Goal: Information Seeking & Learning: Learn about a topic

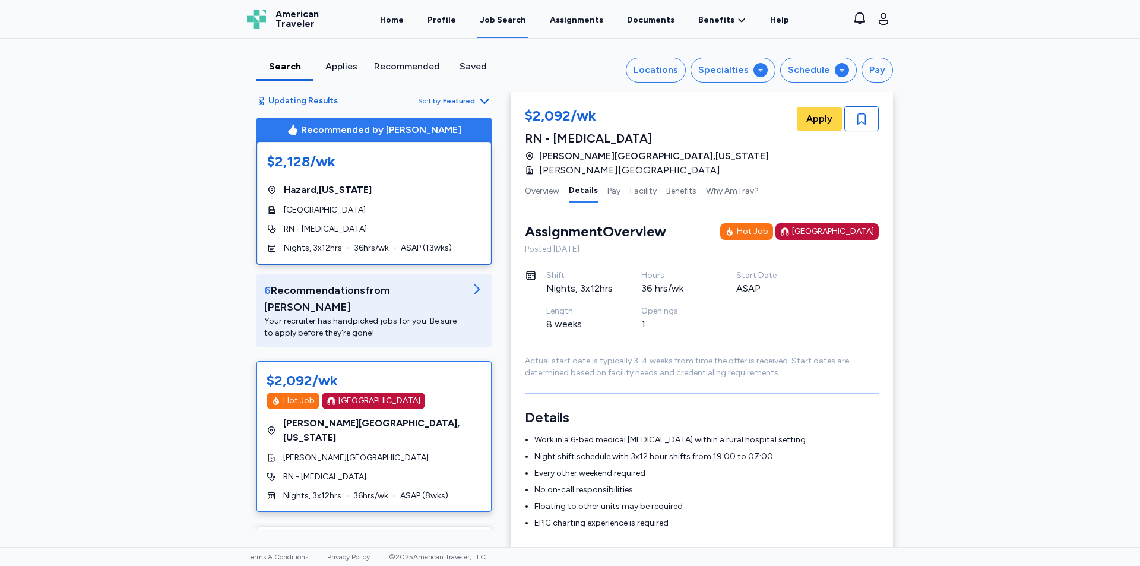
scroll to position [298, 0]
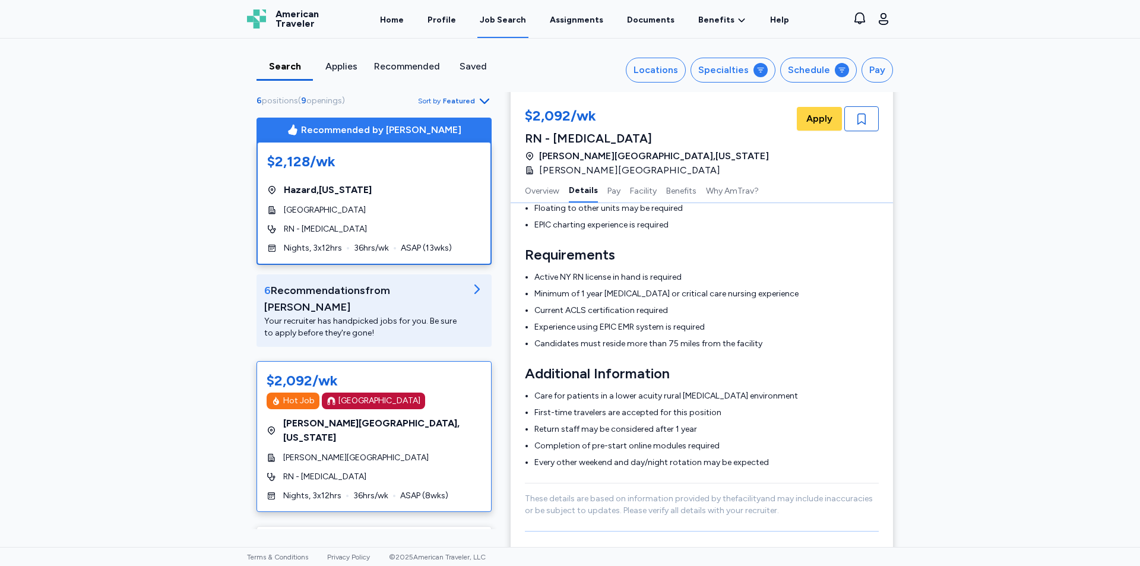
click at [292, 172] on div "$2,128/wk" at bounding box center [374, 164] width 214 height 24
click at [291, 166] on div "$2,128/wk" at bounding box center [374, 161] width 214 height 19
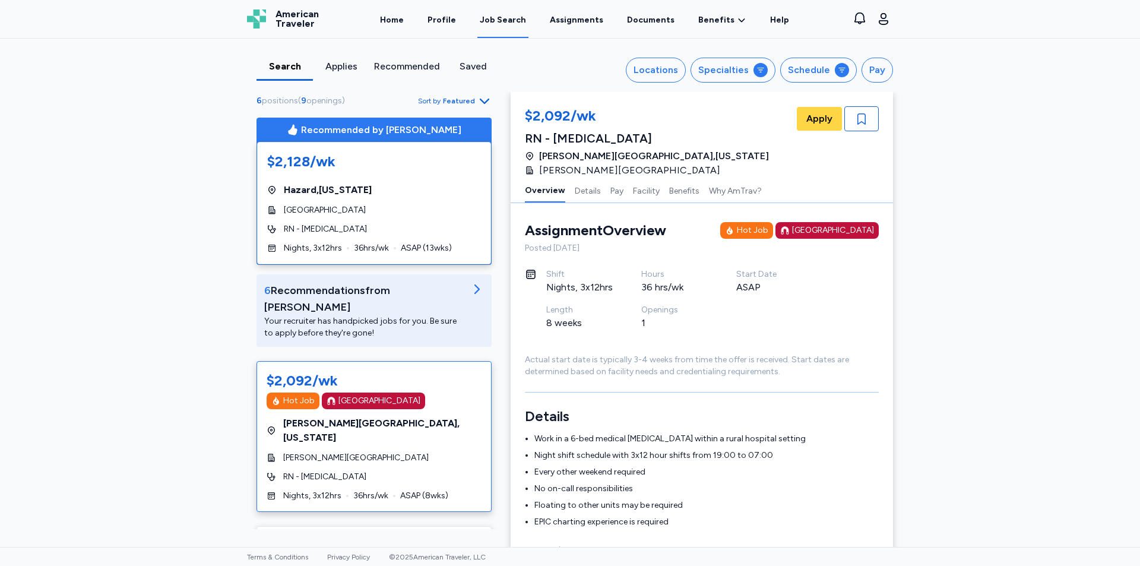
click at [292, 166] on div "$2,128/wk" at bounding box center [374, 161] width 214 height 19
click at [45, 281] on div "Search Applies Recommended Saved Locations Specialties Schedule Pay 6 positions…" at bounding box center [570, 293] width 1140 height 508
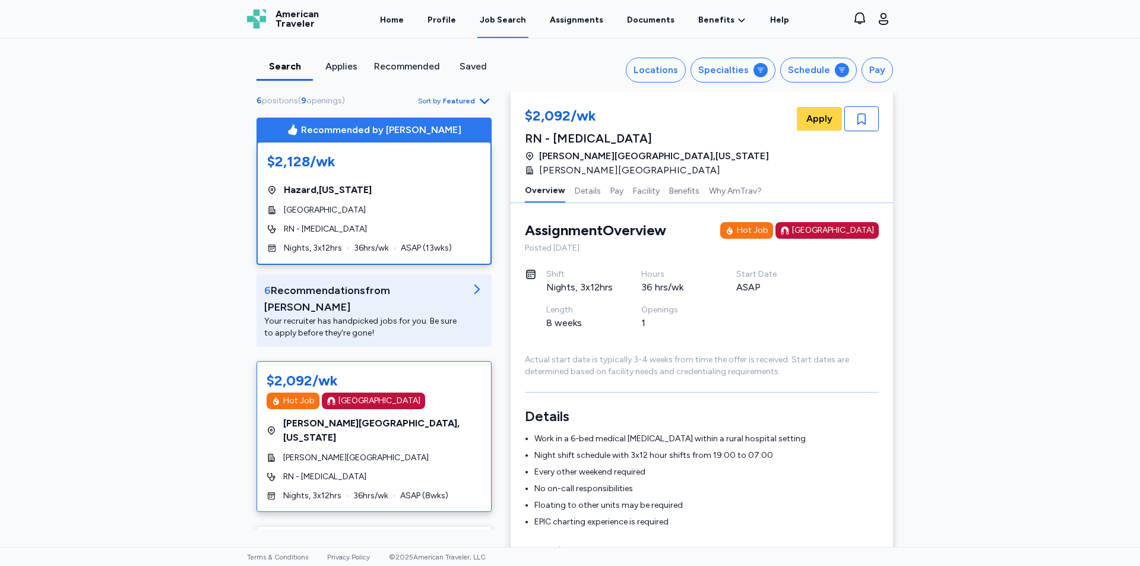
click at [411, 189] on div "Hazard , [US_STATE]" at bounding box center [374, 190] width 214 height 14
click at [179, 379] on div "Search Applies Recommended Saved Locations Specialties Schedule Pay 6 positions…" at bounding box center [570, 293] width 1140 height 508
click at [313, 153] on div "$2,128/wk" at bounding box center [374, 161] width 214 height 19
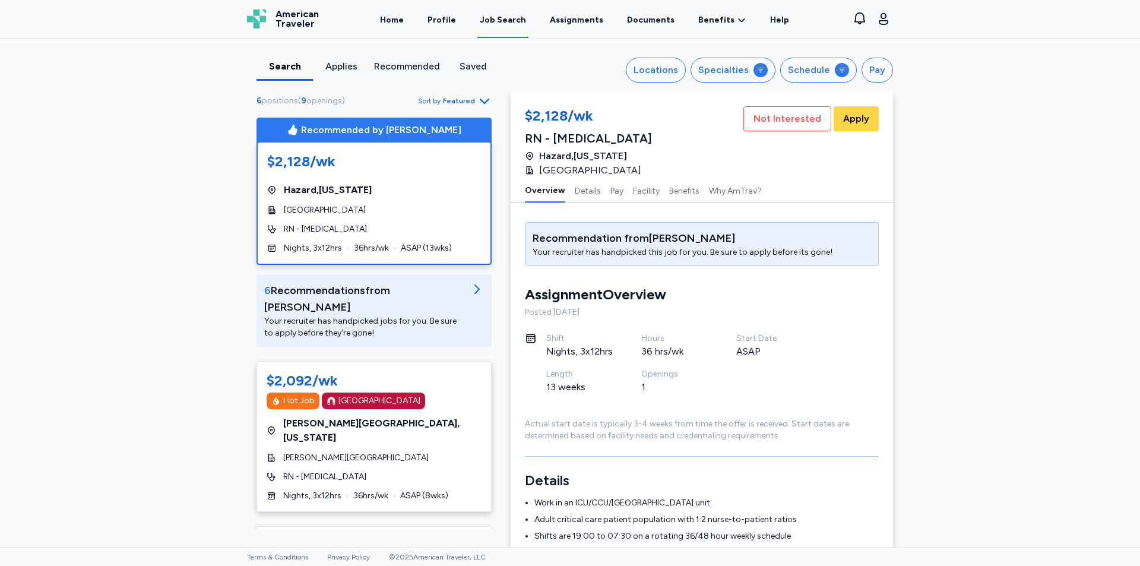
click at [829, 286] on div "Assignment Overview Overview" at bounding box center [702, 294] width 354 height 19
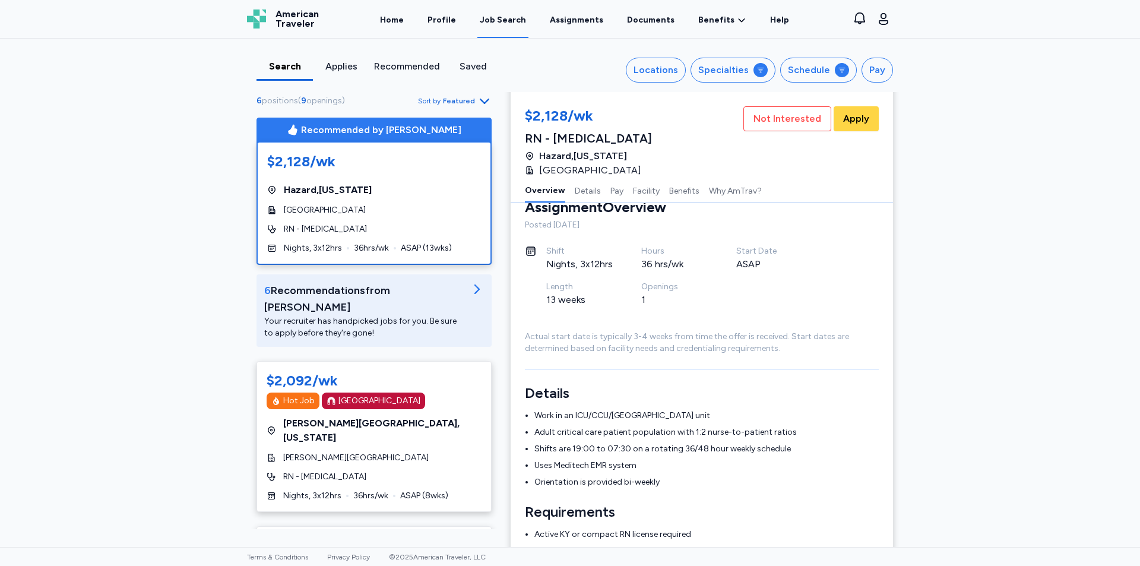
scroll to position [119, 0]
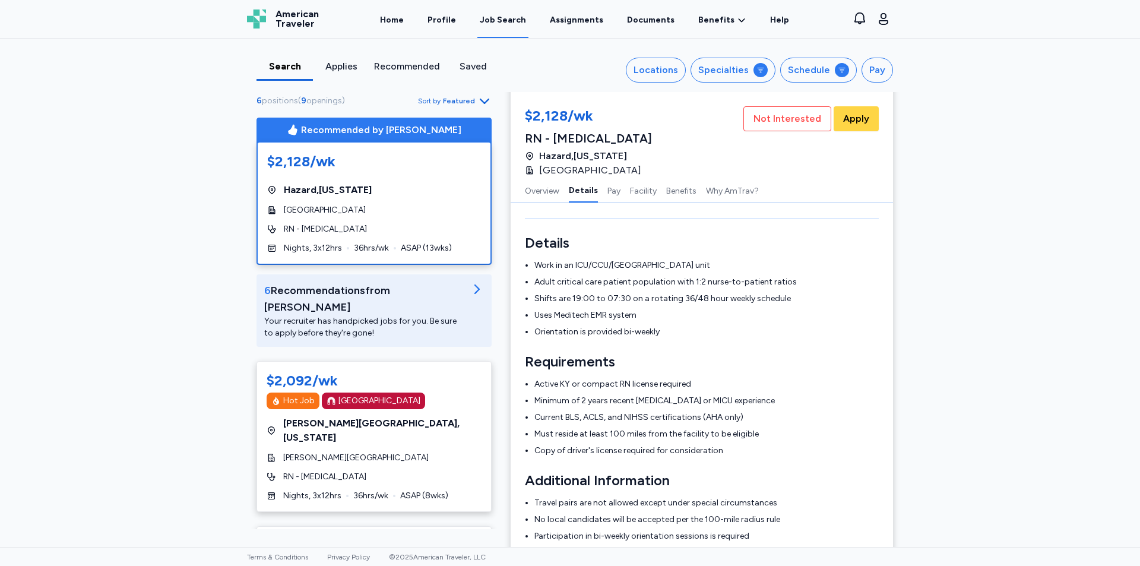
click at [188, 262] on div "Search Applies Recommended Saved Locations Specialties Schedule Pay 6 positions…" at bounding box center [570, 293] width 1140 height 508
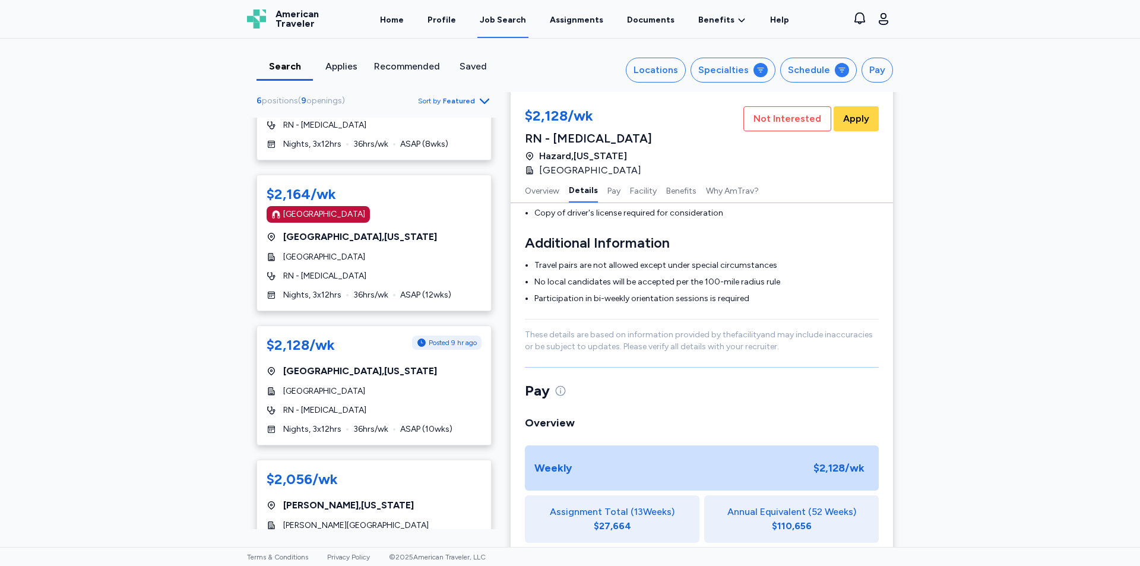
scroll to position [0, 0]
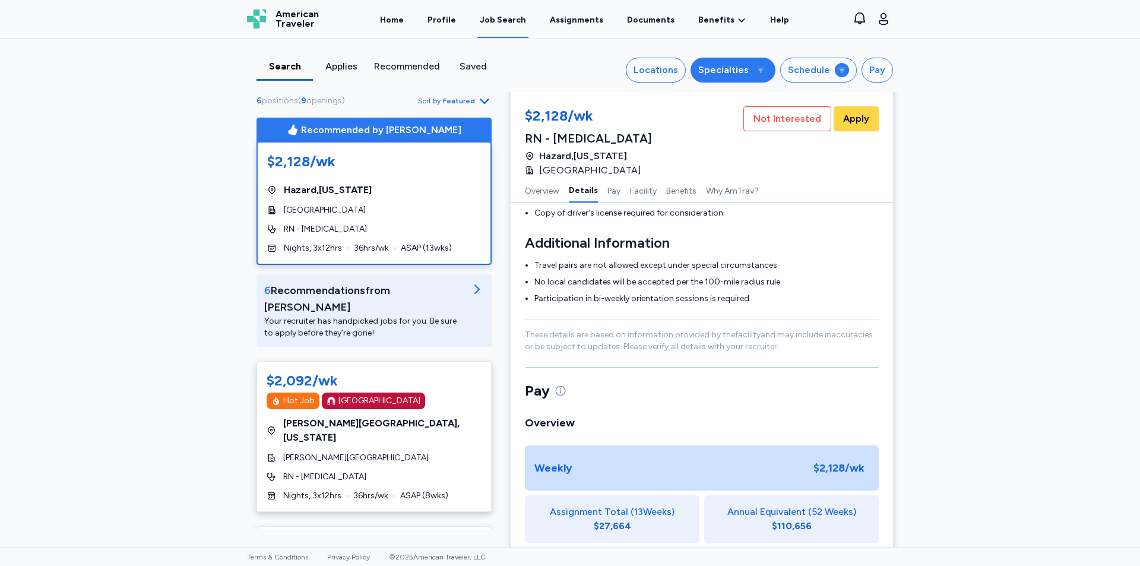
click at [753, 64] on button "Specialties" at bounding box center [732, 70] width 85 height 25
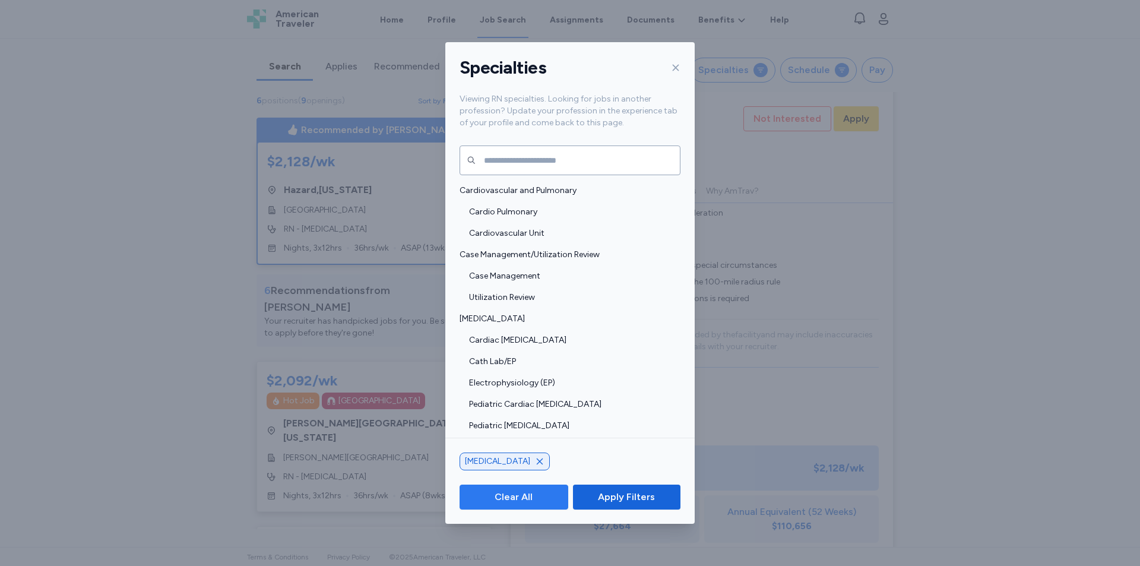
click at [537, 497] on span "Clear All" at bounding box center [514, 497] width 88 height 14
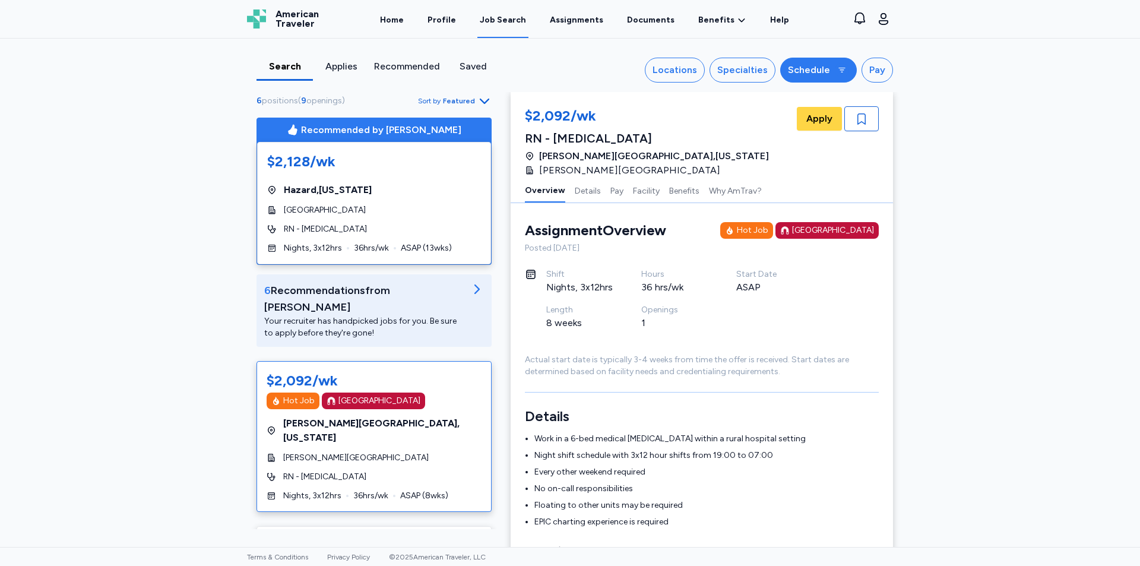
click at [811, 69] on div "Schedule" at bounding box center [809, 70] width 42 height 14
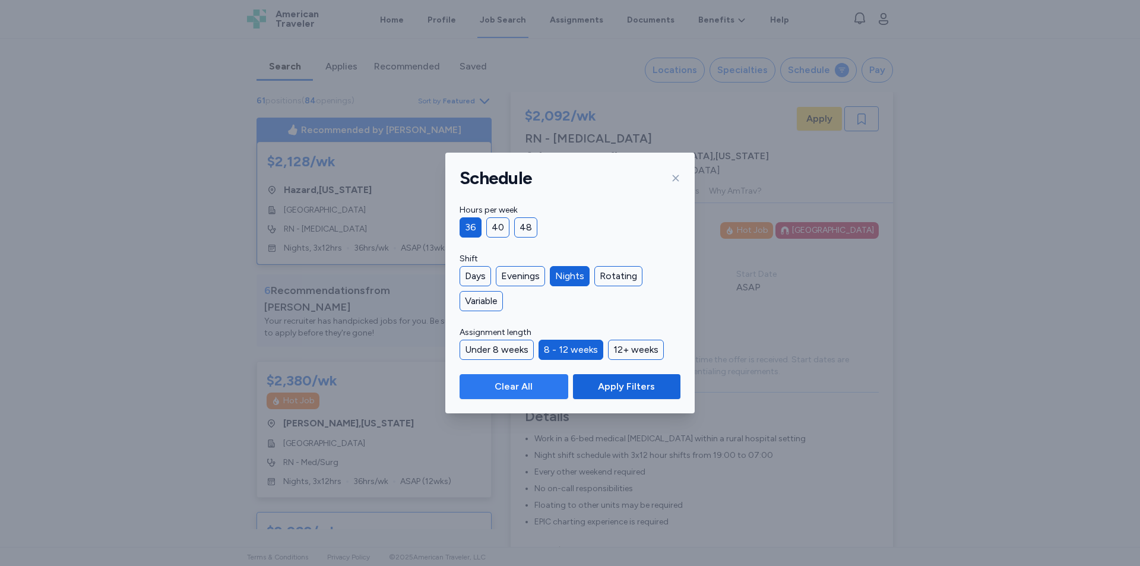
click at [534, 386] on span "Clear All" at bounding box center [514, 386] width 88 height 14
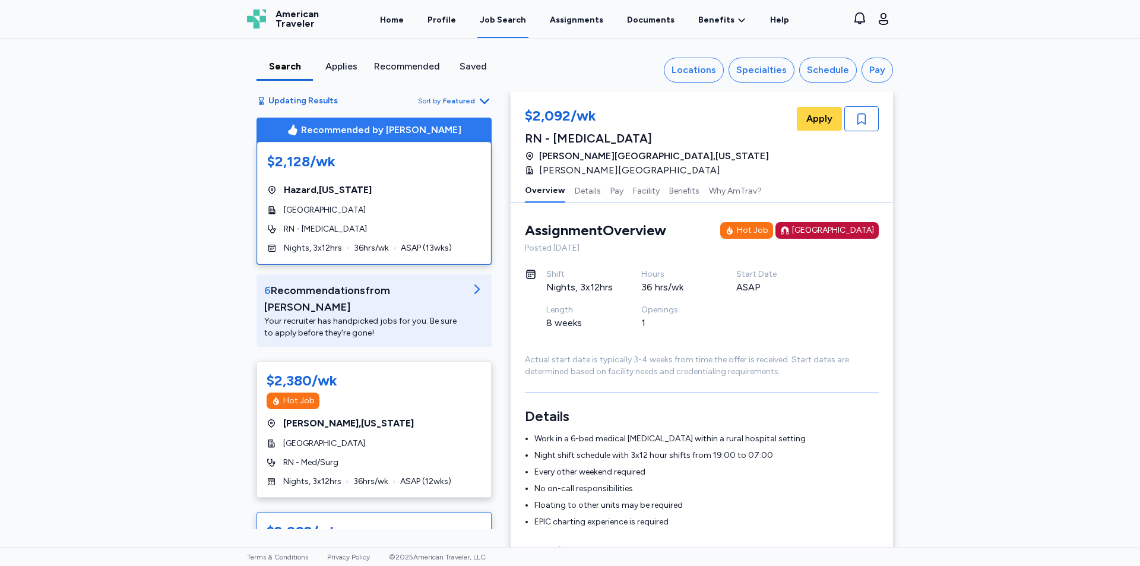
click at [203, 263] on div "Search Applies Recommended Saved Locations Specialties Schedule Pay Updating Re…" at bounding box center [570, 293] width 1140 height 508
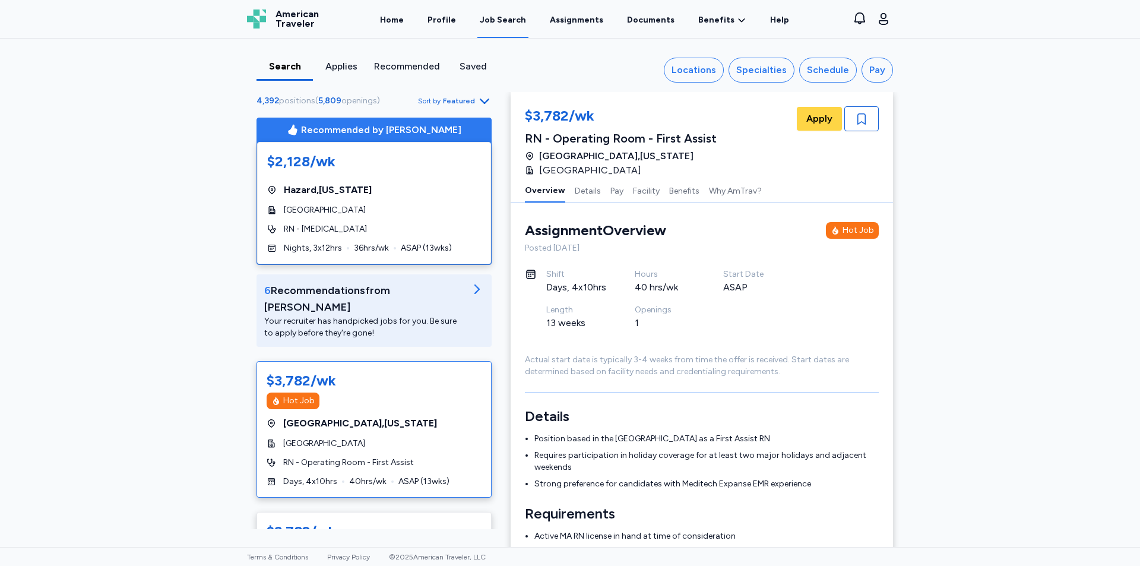
click at [334, 64] on div "Applies" at bounding box center [341, 66] width 47 height 14
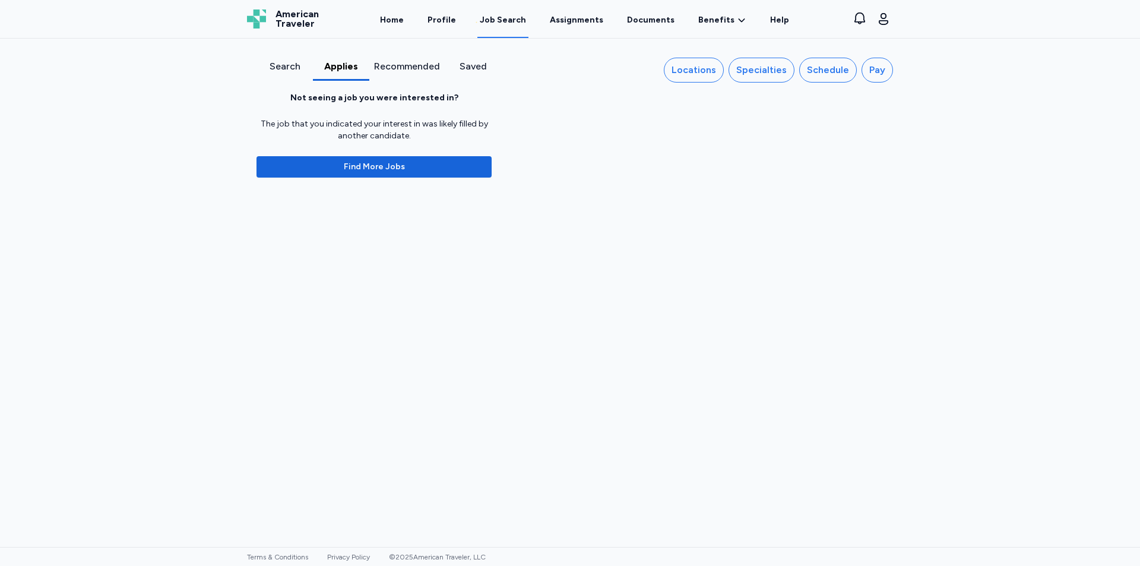
click at [405, 66] on div "Recommended" at bounding box center [407, 66] width 66 height 14
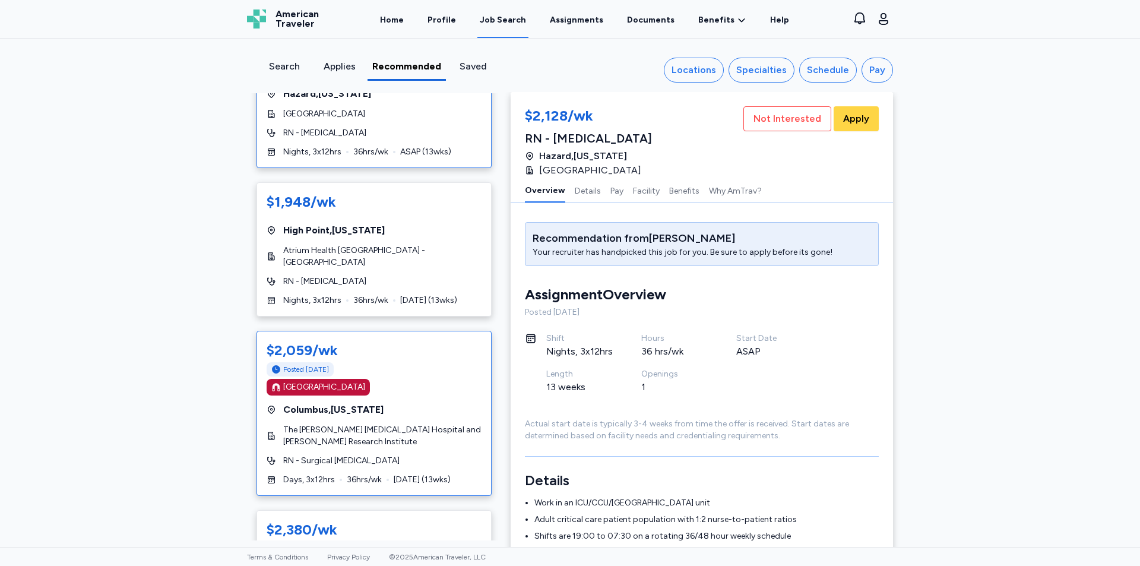
scroll to position [178, 0]
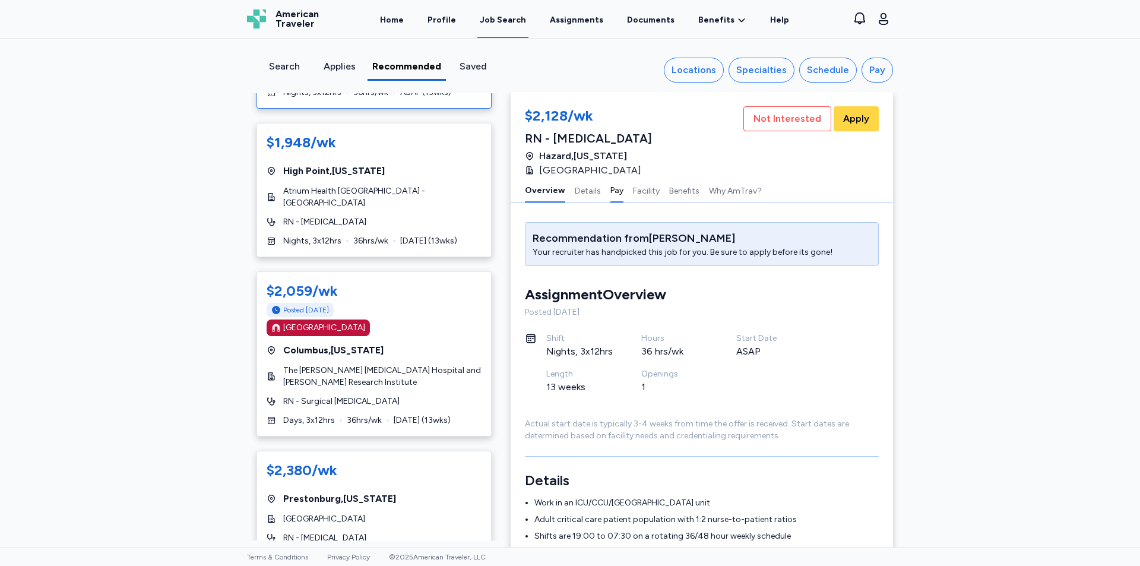
click at [613, 194] on button "Pay" at bounding box center [616, 189] width 13 height 25
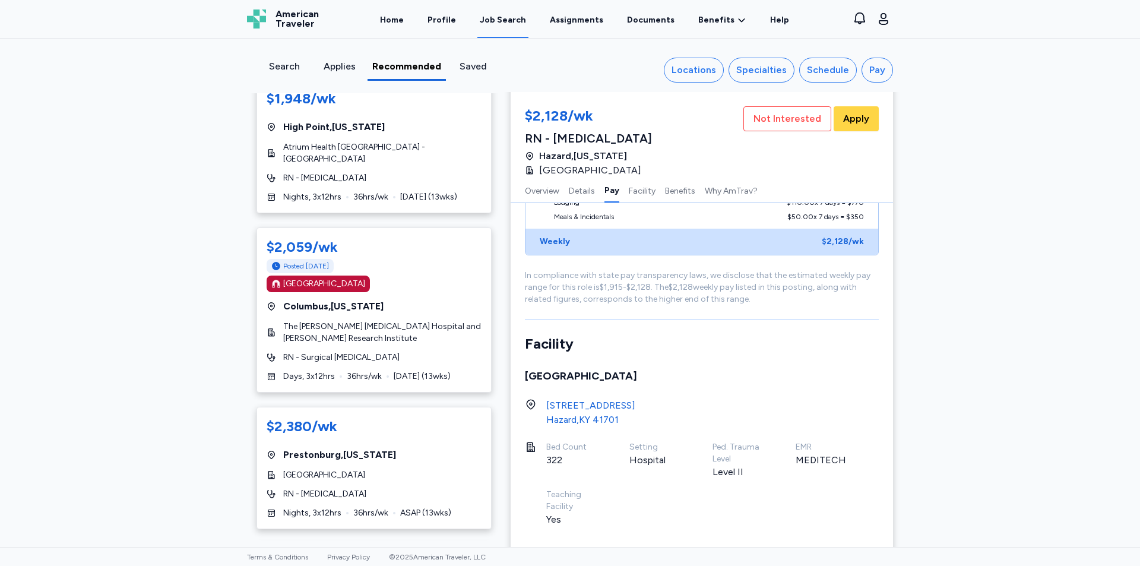
scroll to position [297, 0]
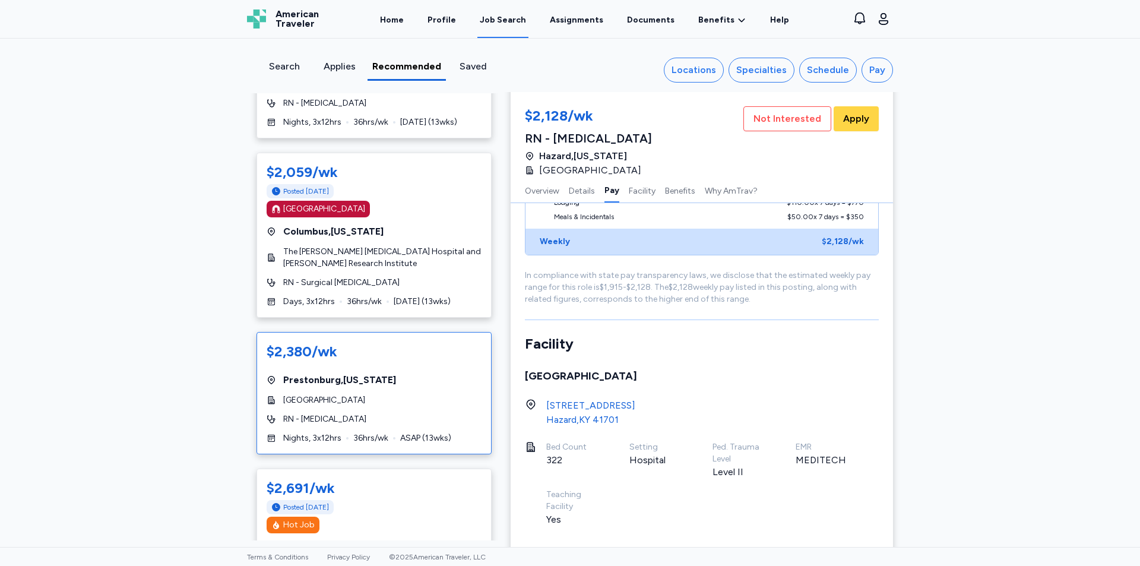
click at [333, 342] on div "$2,380/wk" at bounding box center [374, 351] width 215 height 19
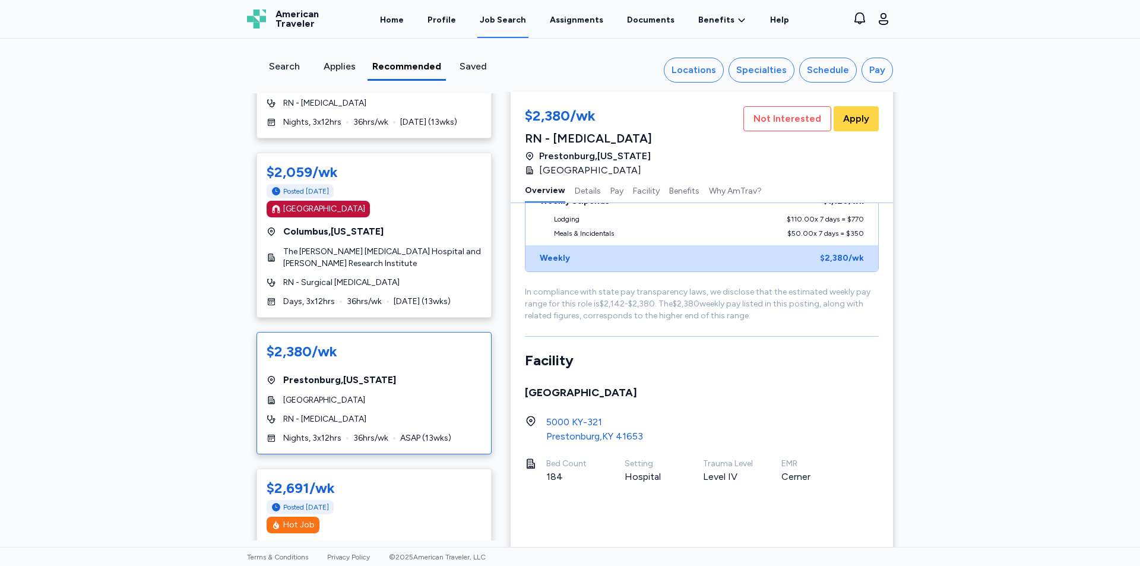
scroll to position [1, 0]
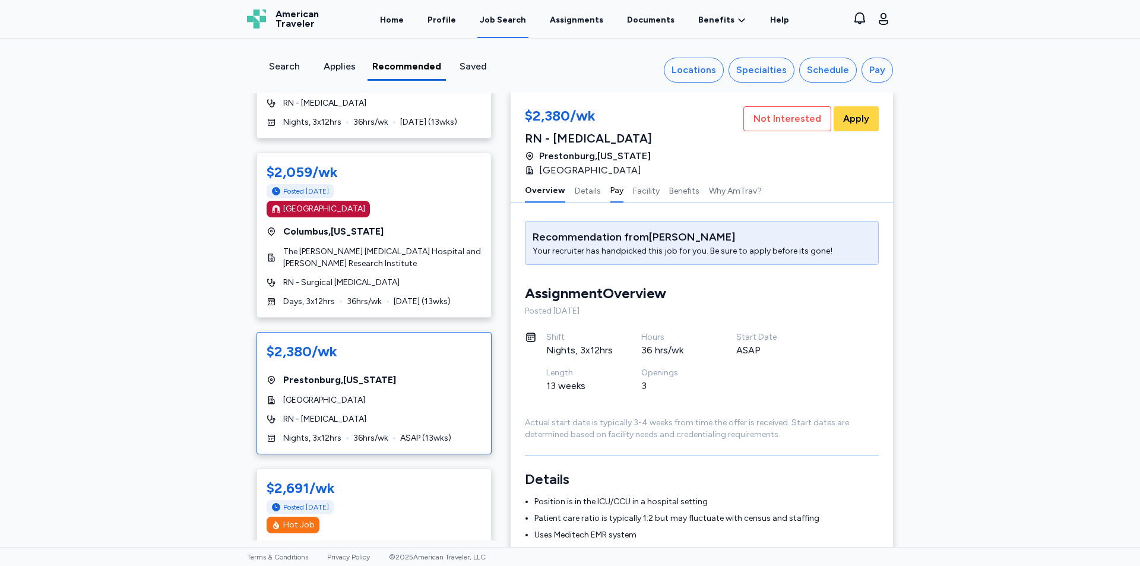
click at [610, 185] on button "Pay" at bounding box center [616, 189] width 13 height 25
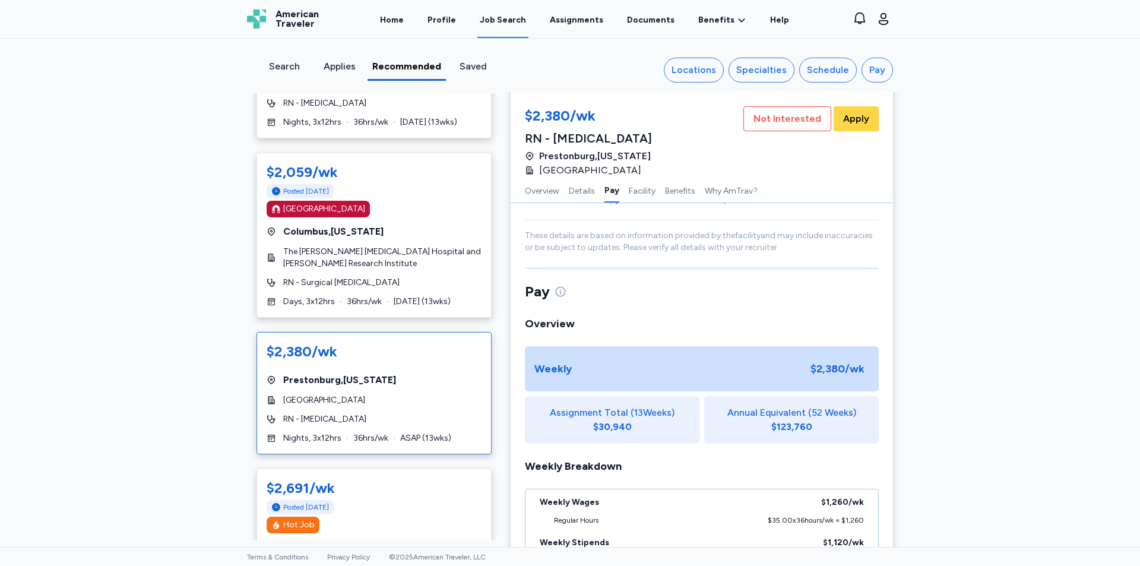
scroll to position [652, 0]
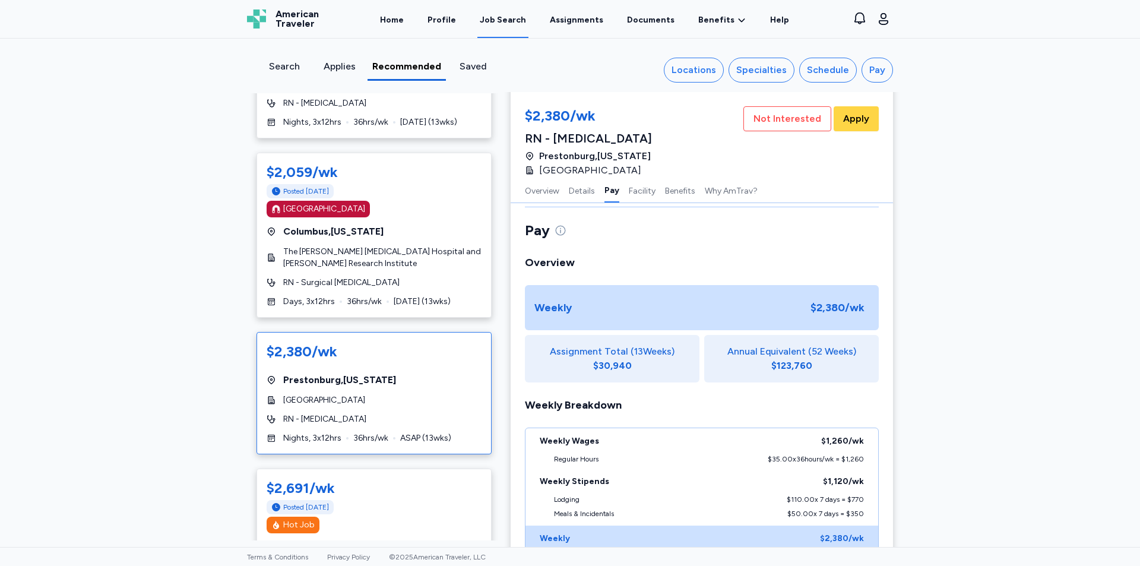
click at [696, 402] on div "Weekly Breakdown" at bounding box center [702, 405] width 354 height 17
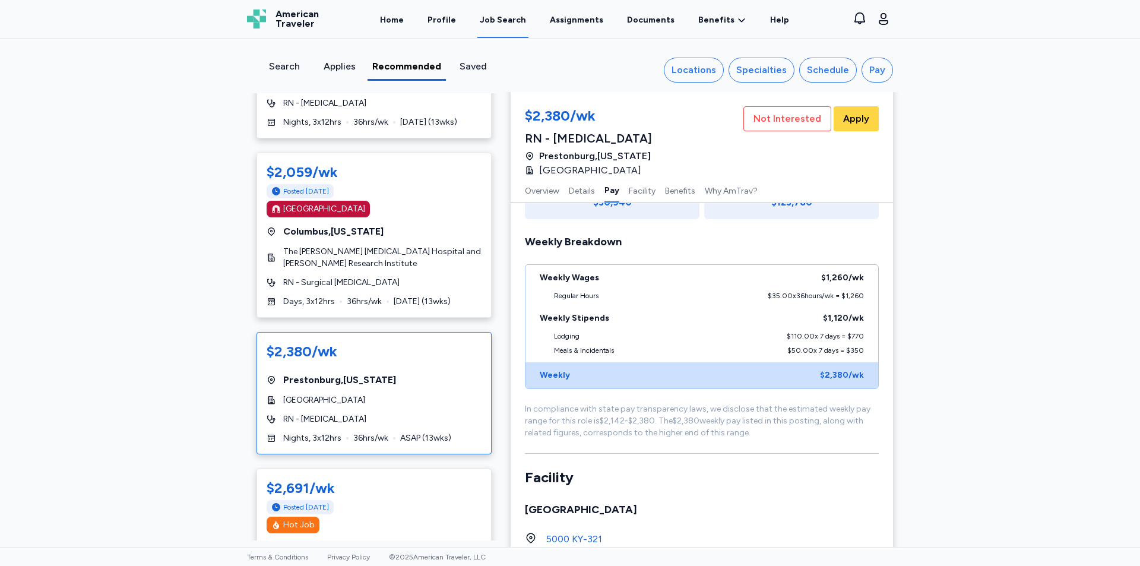
scroll to position [830, 0]
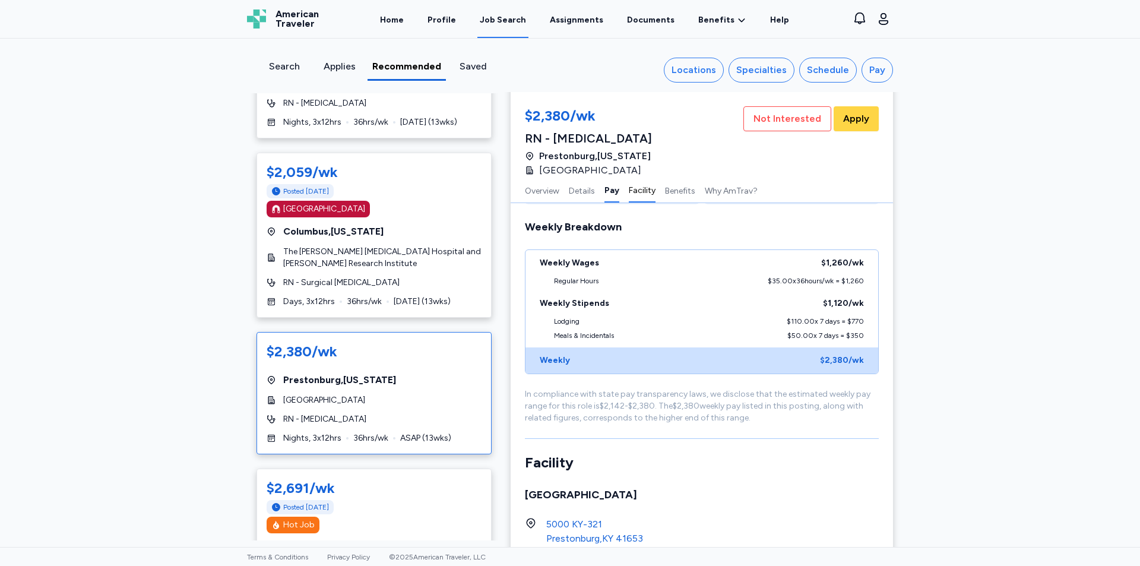
click at [643, 184] on button "Facility" at bounding box center [642, 189] width 27 height 25
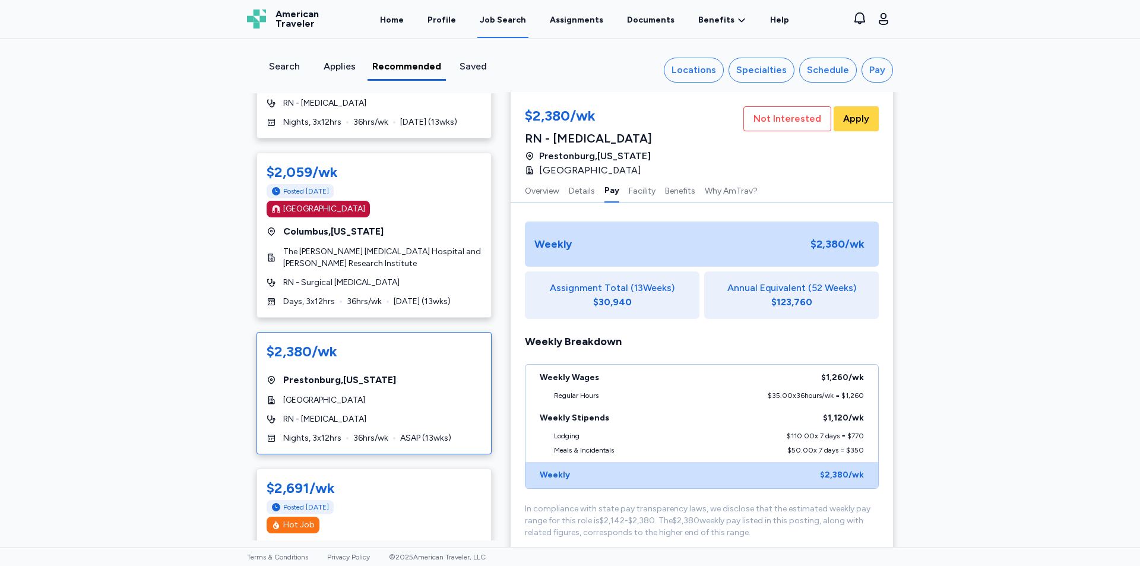
scroll to position [706, 0]
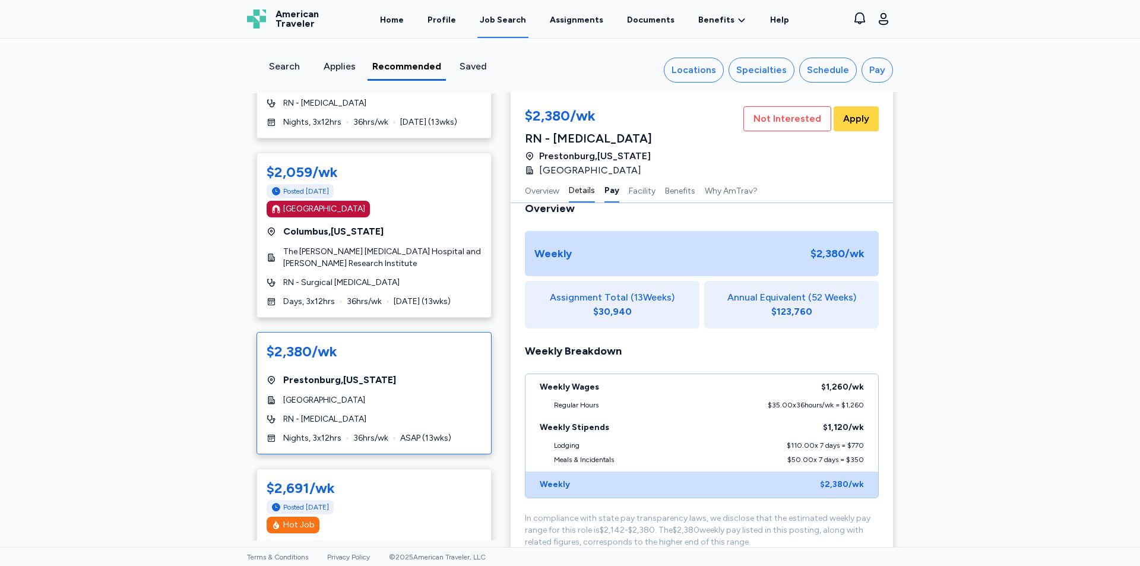
click at [586, 196] on button "Details" at bounding box center [582, 189] width 26 height 25
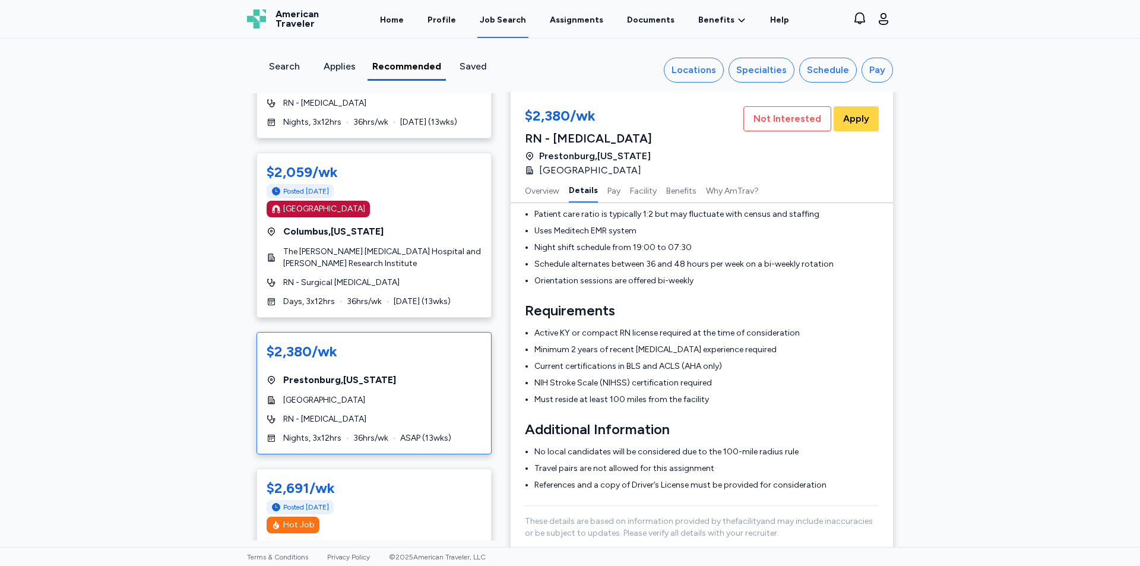
scroll to position [250, 0]
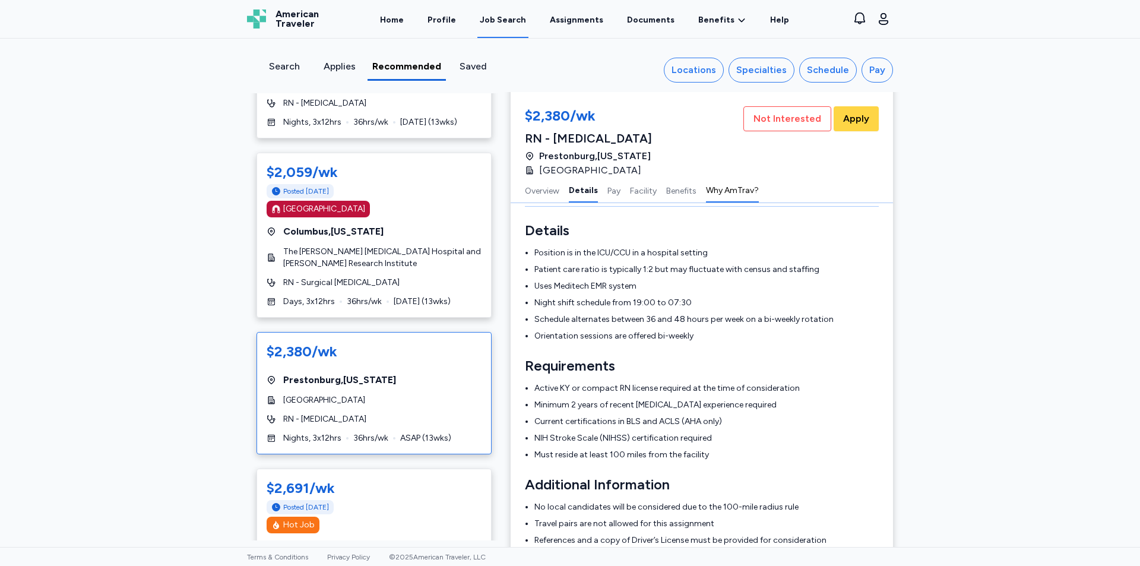
click at [723, 188] on button "Why AmTrav?" at bounding box center [732, 189] width 53 height 25
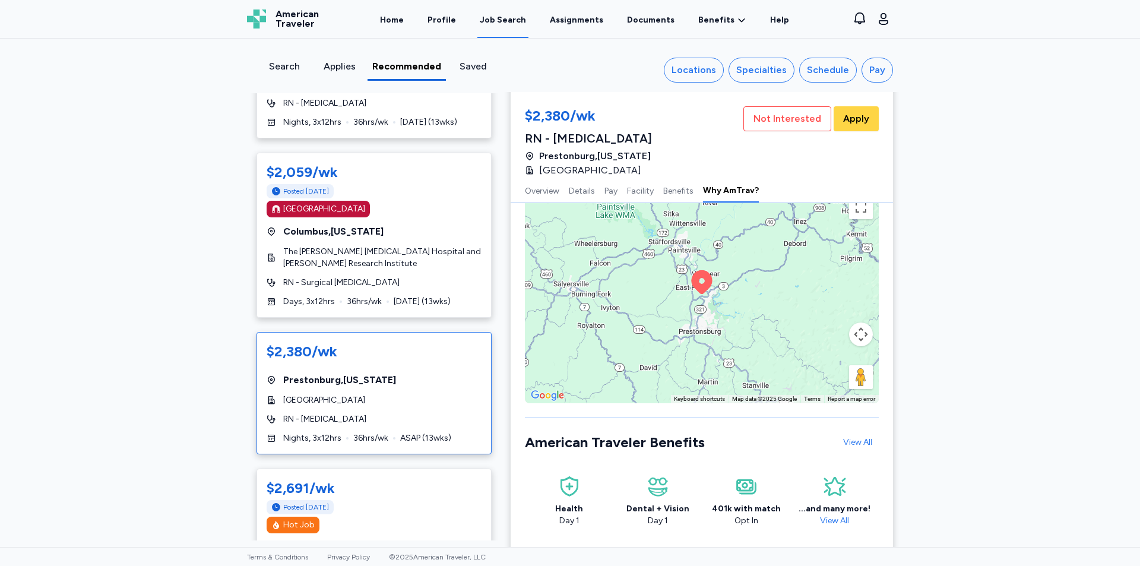
scroll to position [1551, 0]
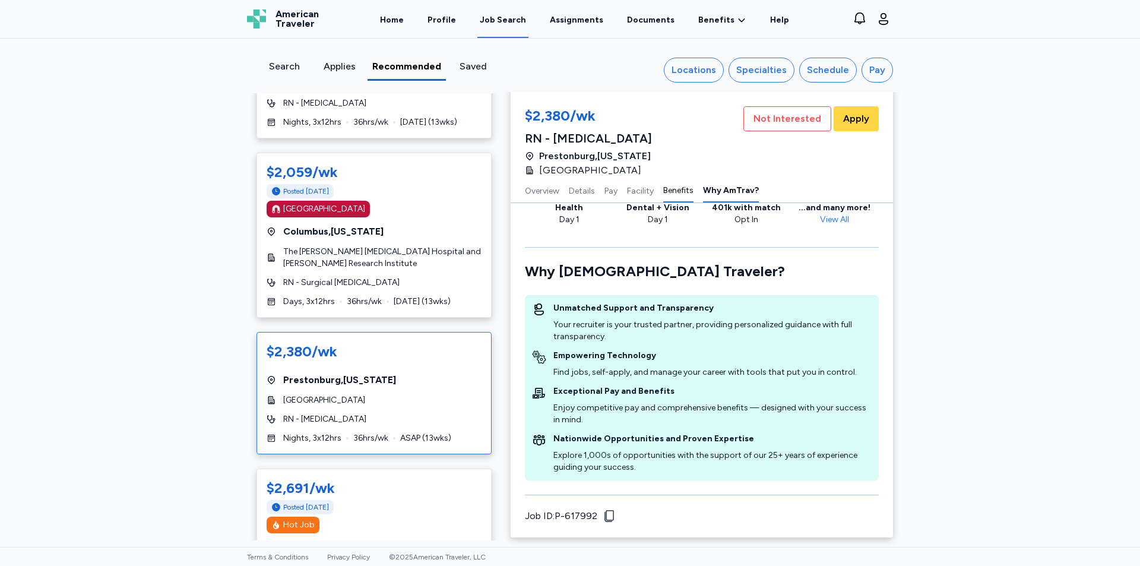
click at [685, 188] on button "Benefits" at bounding box center [678, 189] width 30 height 25
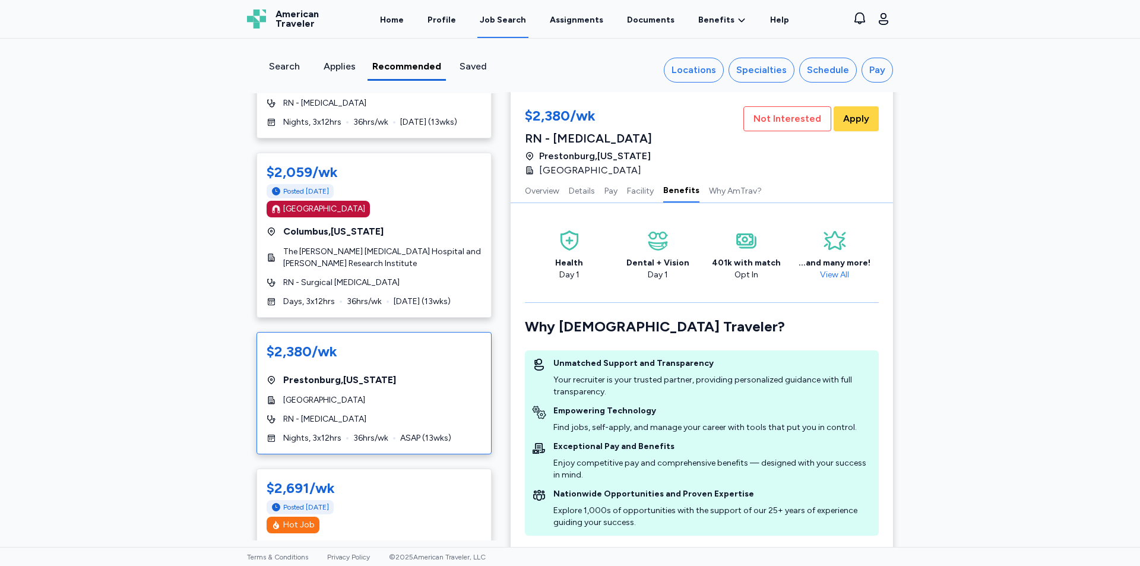
scroll to position [1461, 0]
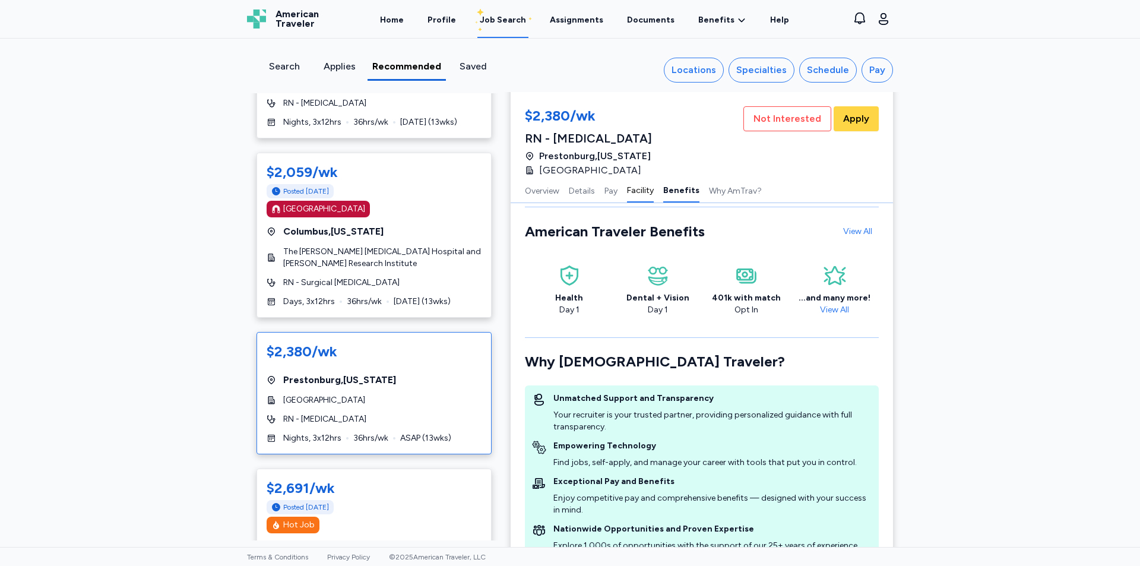
click at [631, 188] on button "Facility" at bounding box center [640, 189] width 27 height 25
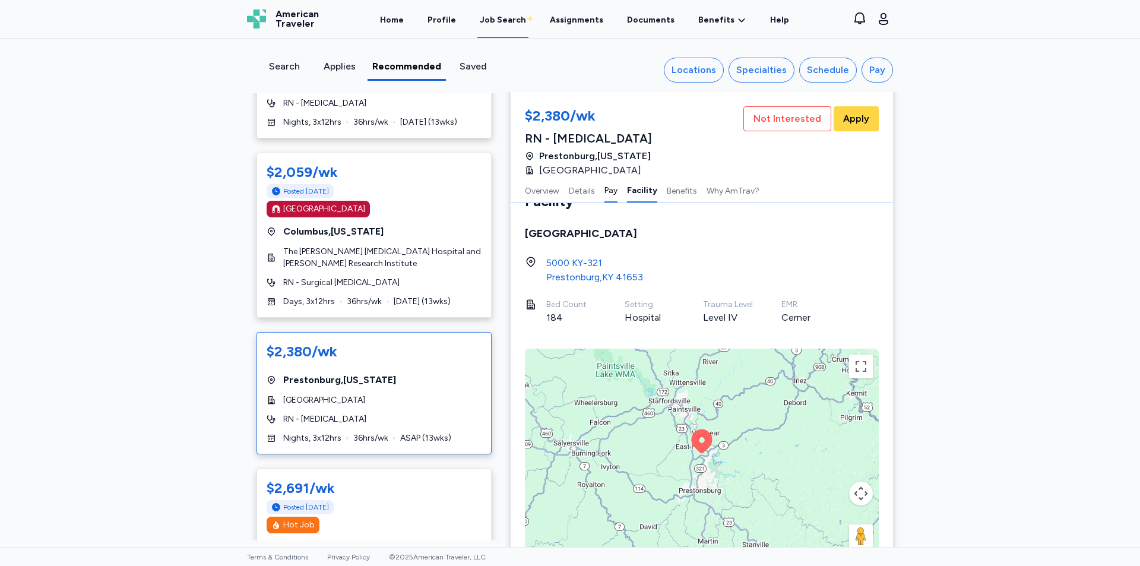
scroll to position [1062, 0]
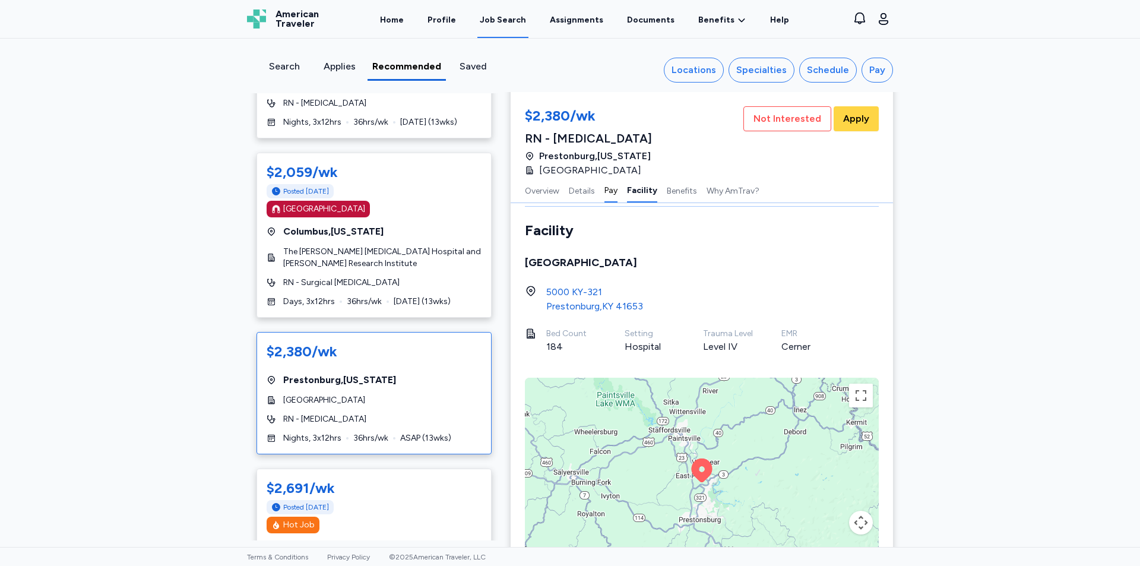
click at [605, 191] on button "Pay" at bounding box center [610, 189] width 13 height 25
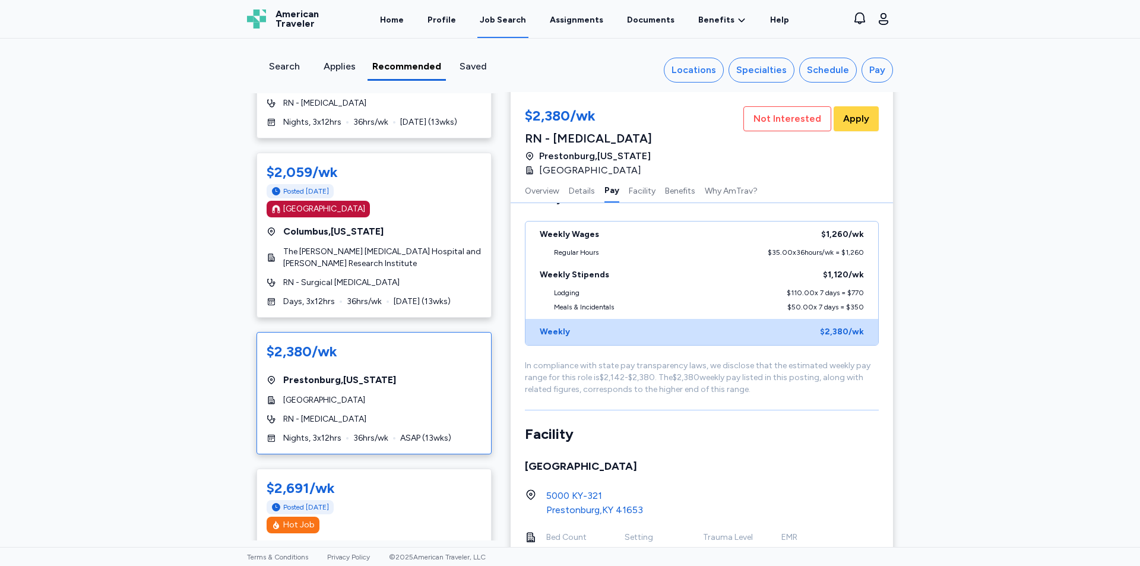
scroll to position [830, 0]
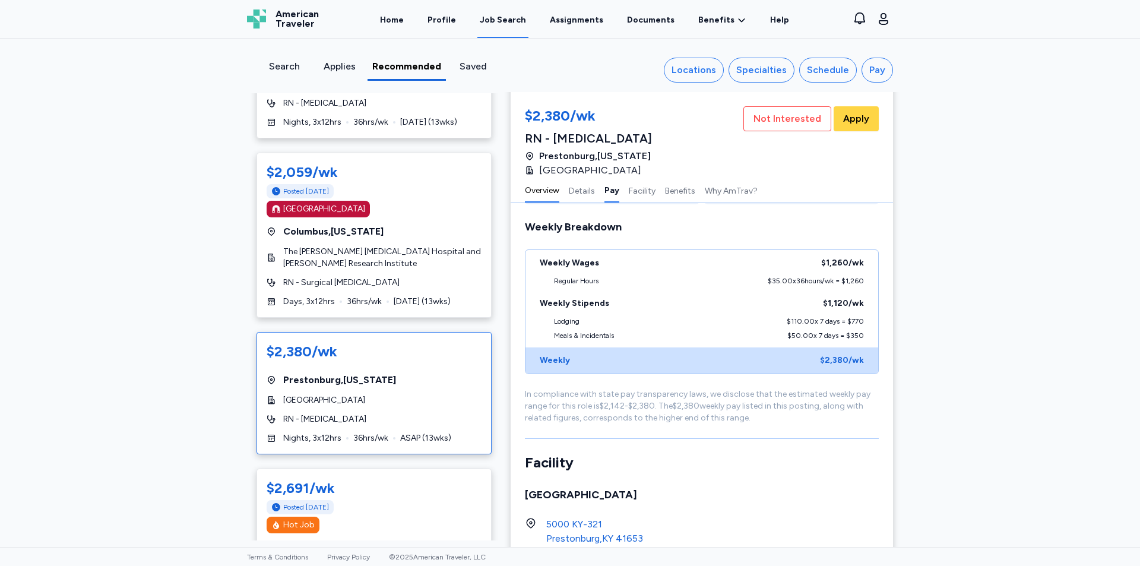
click at [534, 179] on button "Overview" at bounding box center [542, 189] width 34 height 25
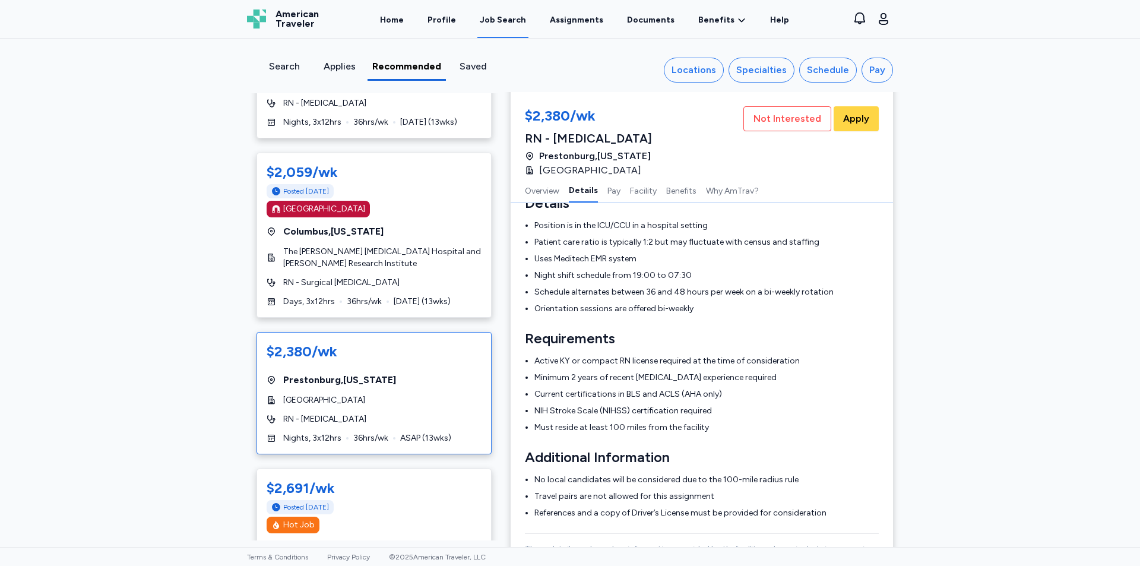
scroll to position [298, 0]
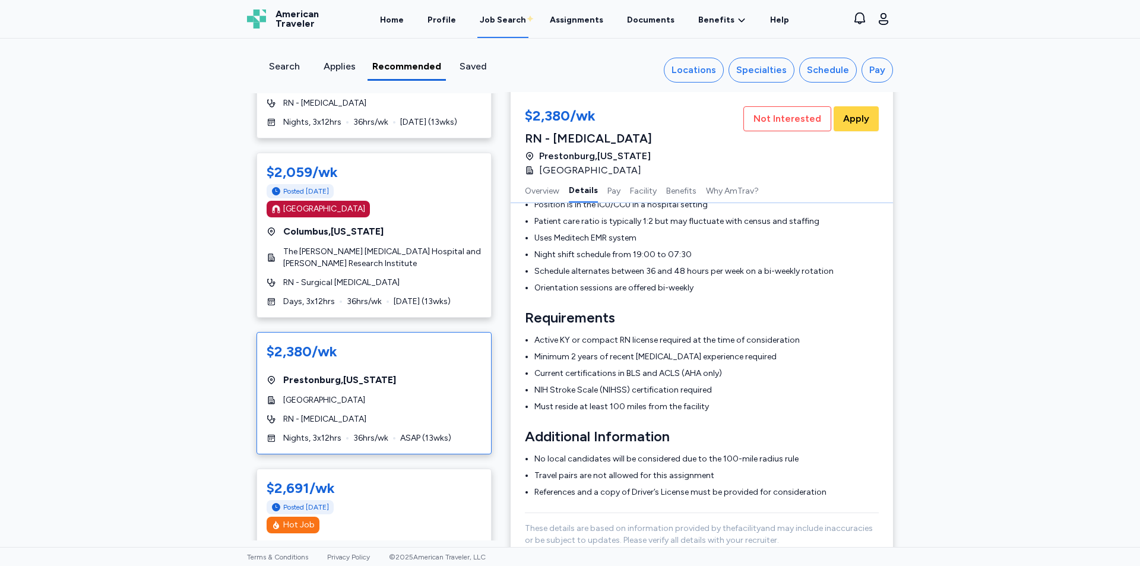
click at [480, 305] on div "6 Recommendation s from Rachel for you! Apply to these handpicked jobs before t…" at bounding box center [374, 316] width 254 height 447
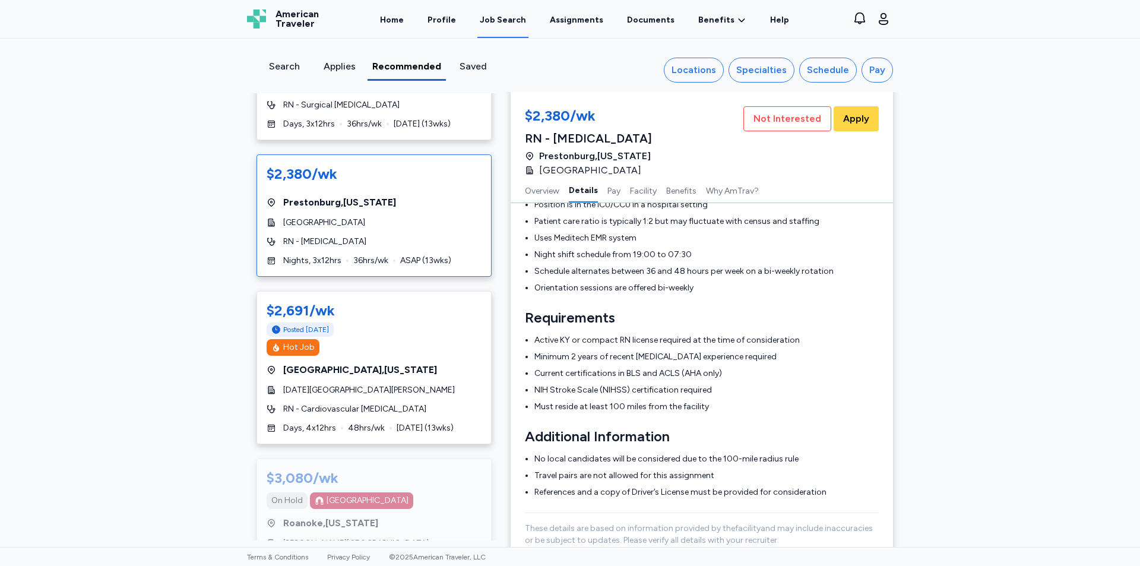
scroll to position [475, 0]
click at [497, 271] on div "6 Recommendation s from Rachel for you! Apply to these handpicked jobs before t…" at bounding box center [373, 316] width 273 height 447
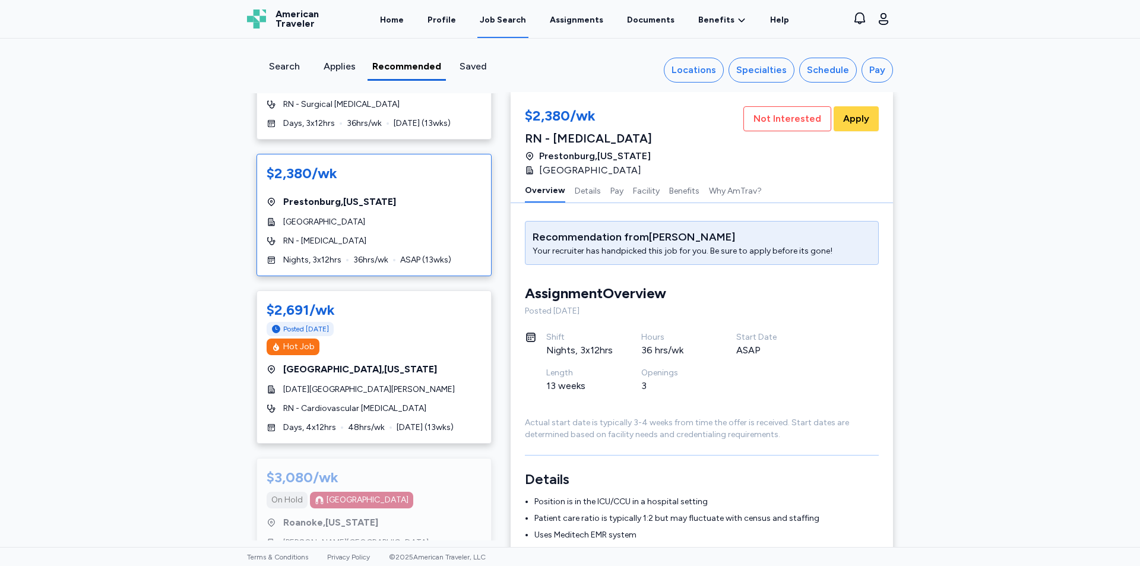
scroll to position [0, 0]
click at [612, 189] on button "Pay" at bounding box center [616, 189] width 13 height 25
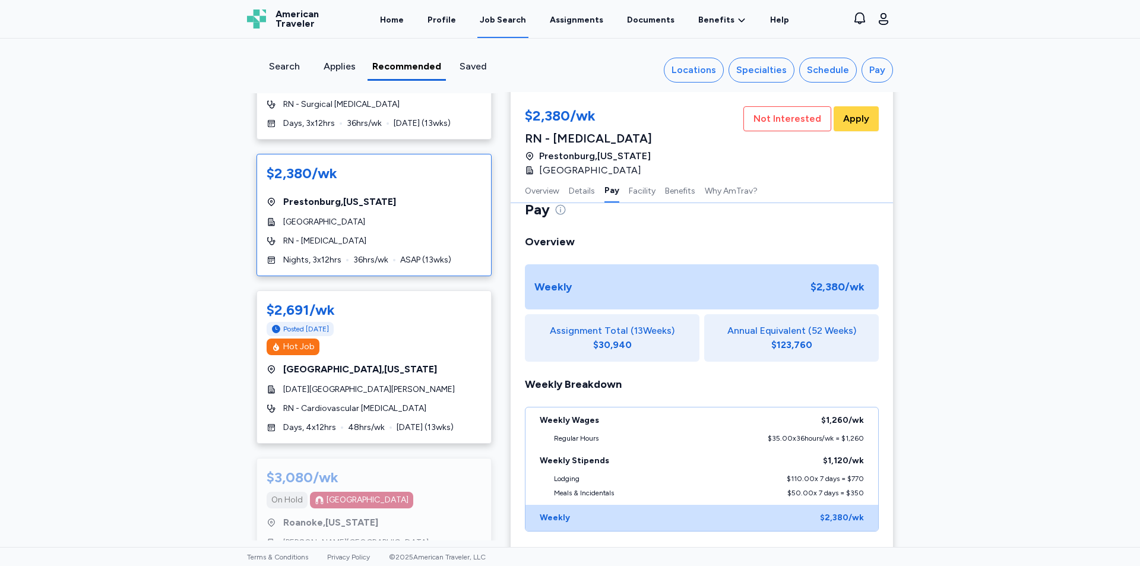
scroll to position [652, 0]
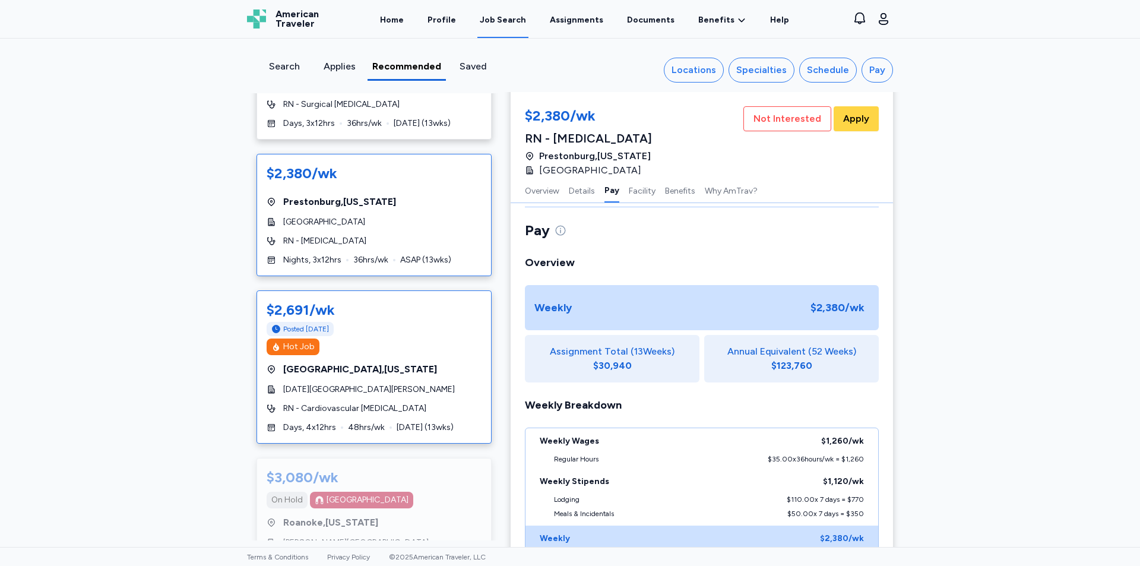
click at [307, 300] on div "$2,691/wk" at bounding box center [374, 309] width 215 height 19
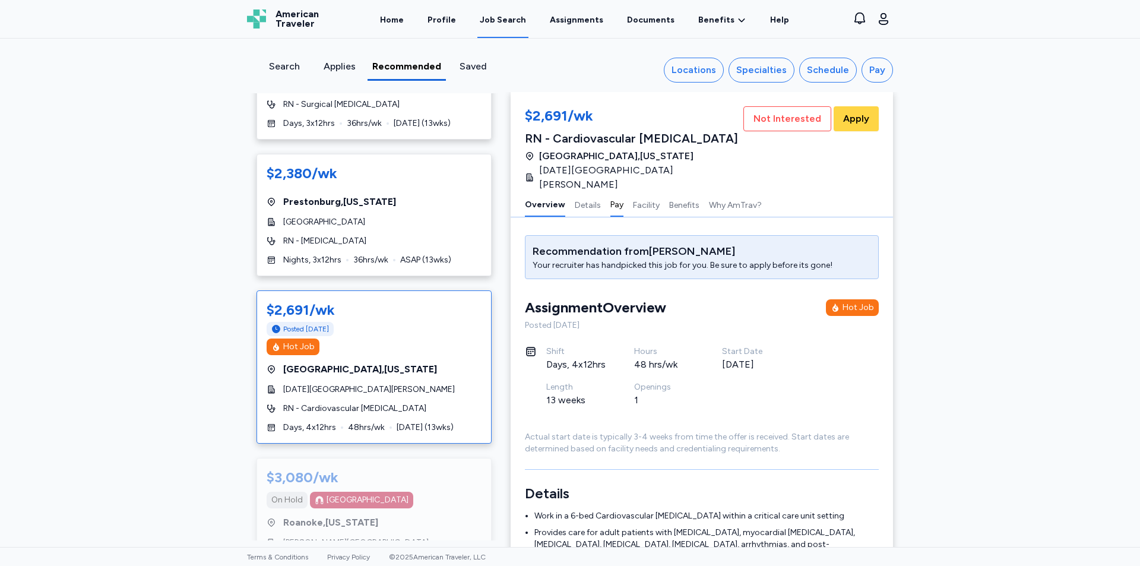
click at [610, 192] on button "Pay" at bounding box center [616, 204] width 13 height 25
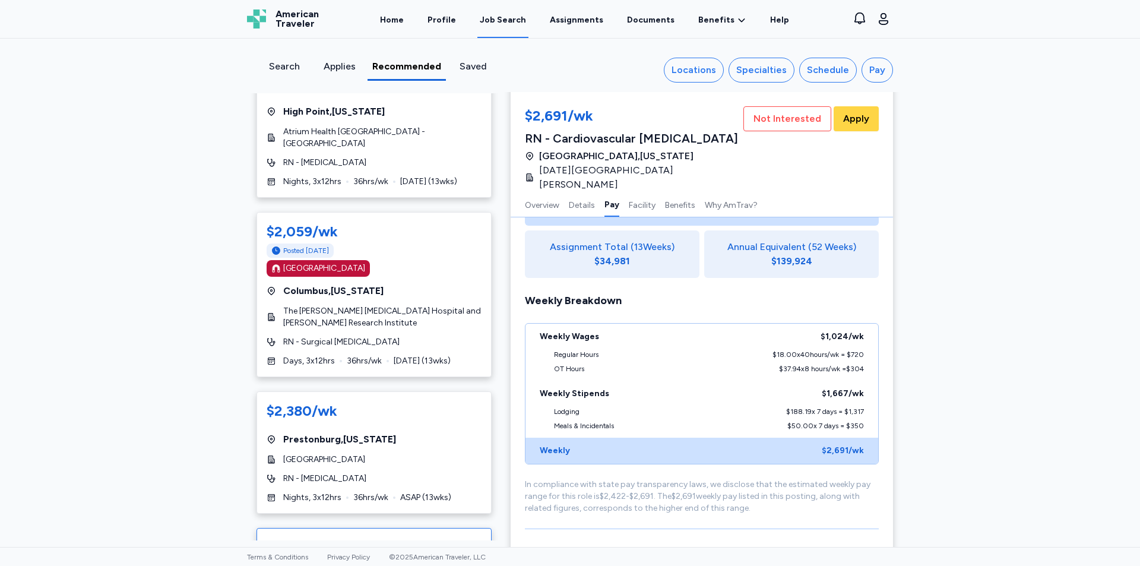
scroll to position [178, 0]
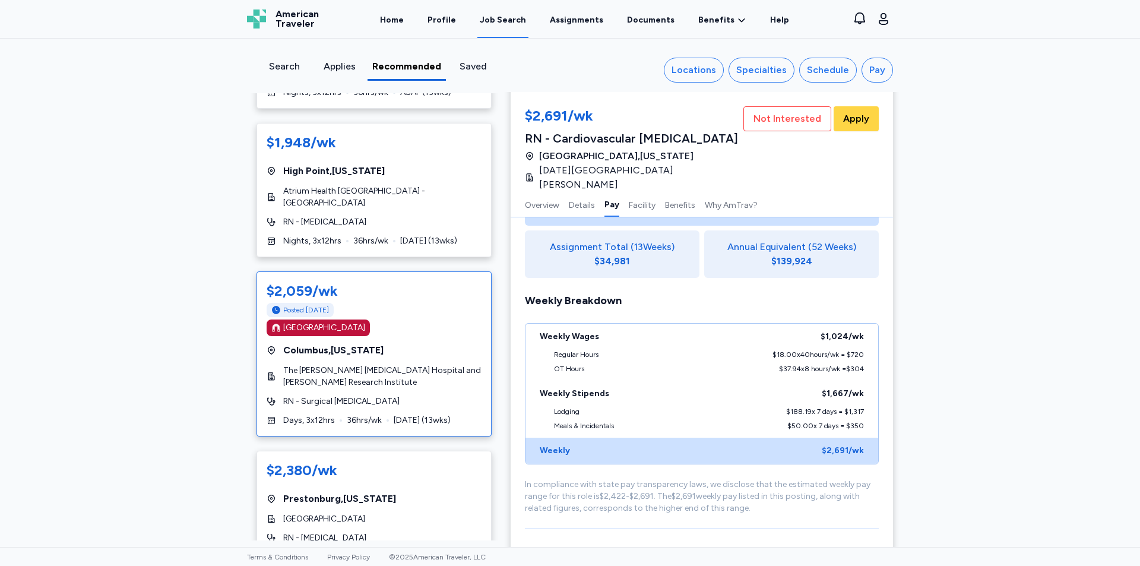
click at [375, 303] on div "Posted 2 days ago" at bounding box center [374, 310] width 215 height 14
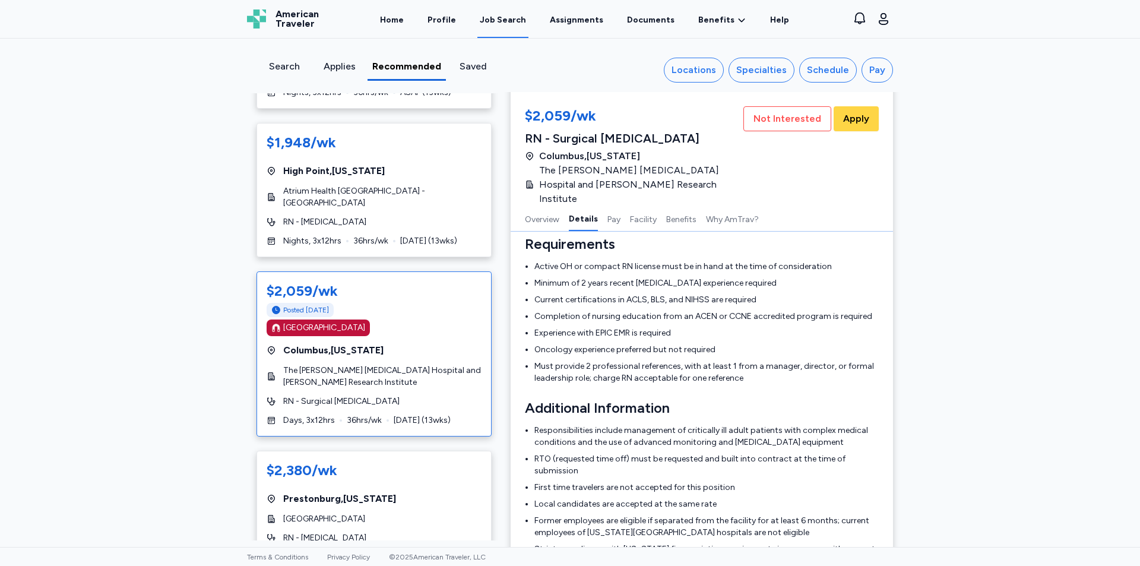
scroll to position [490, 0]
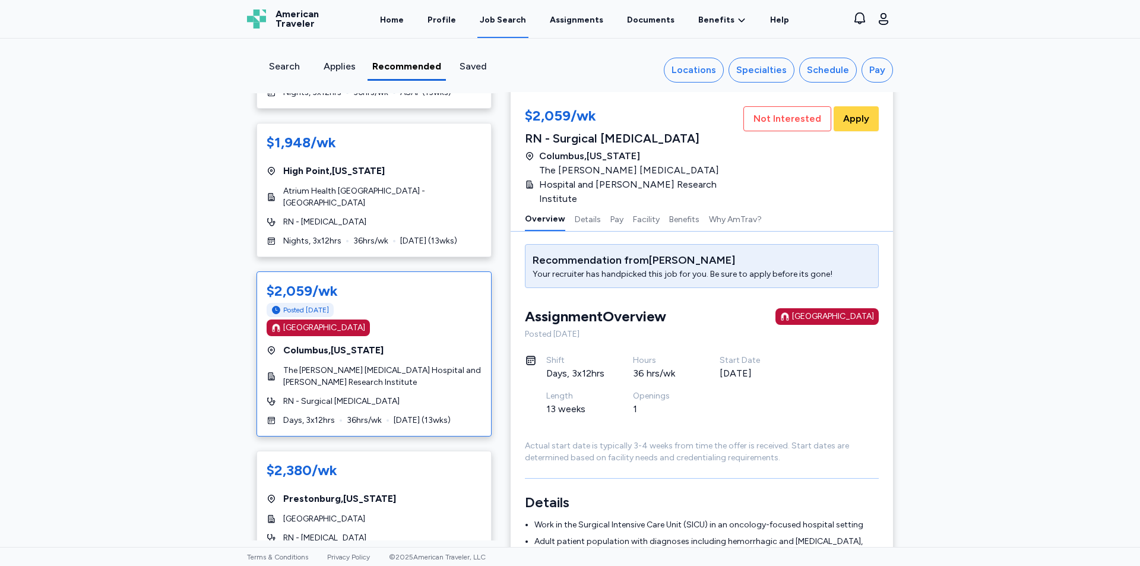
scroll to position [0, 0]
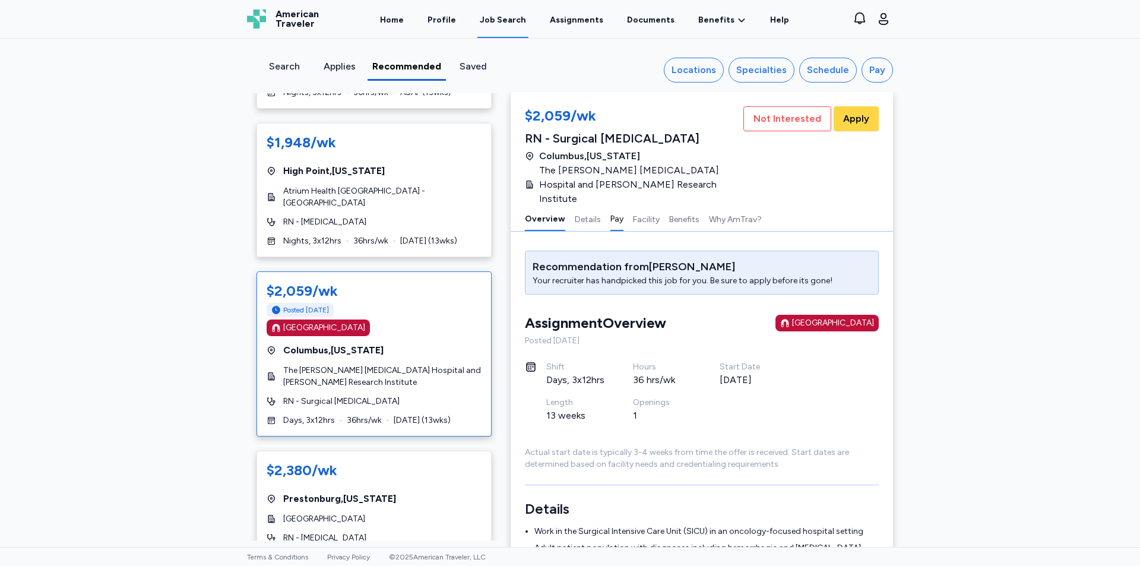
click at [610, 206] on button "Pay" at bounding box center [616, 218] width 13 height 25
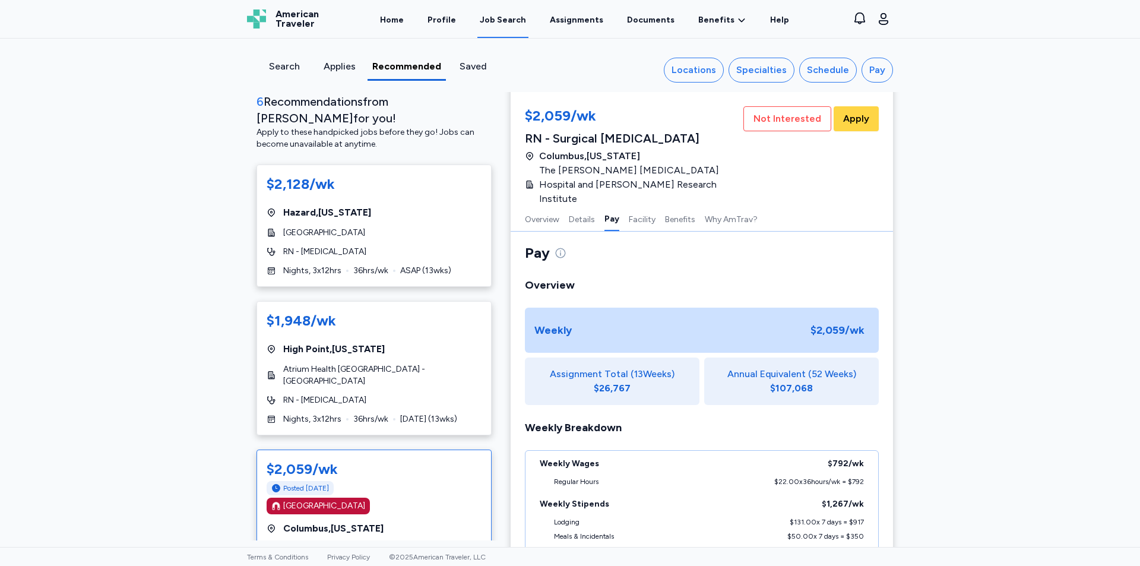
click at [286, 77] on div "Search" at bounding box center [283, 69] width 55 height 21
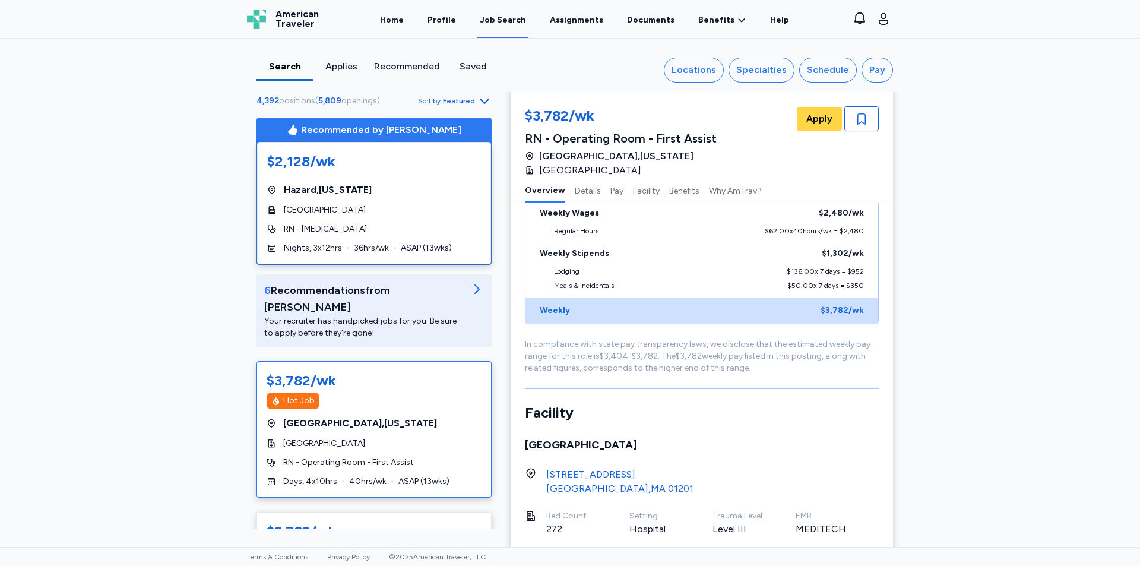
click at [284, 75] on div "Search" at bounding box center [284, 69] width 56 height 21
click at [247, 215] on div "Recommended by Rachel $2,128/wk Hazard , Kentucky Hazard ARH Regional Medical C…" at bounding box center [374, 323] width 254 height 411
click at [318, 153] on div "$2,128/wk" at bounding box center [374, 161] width 214 height 19
click at [307, 163] on div "$2,128/wk" at bounding box center [374, 161] width 214 height 19
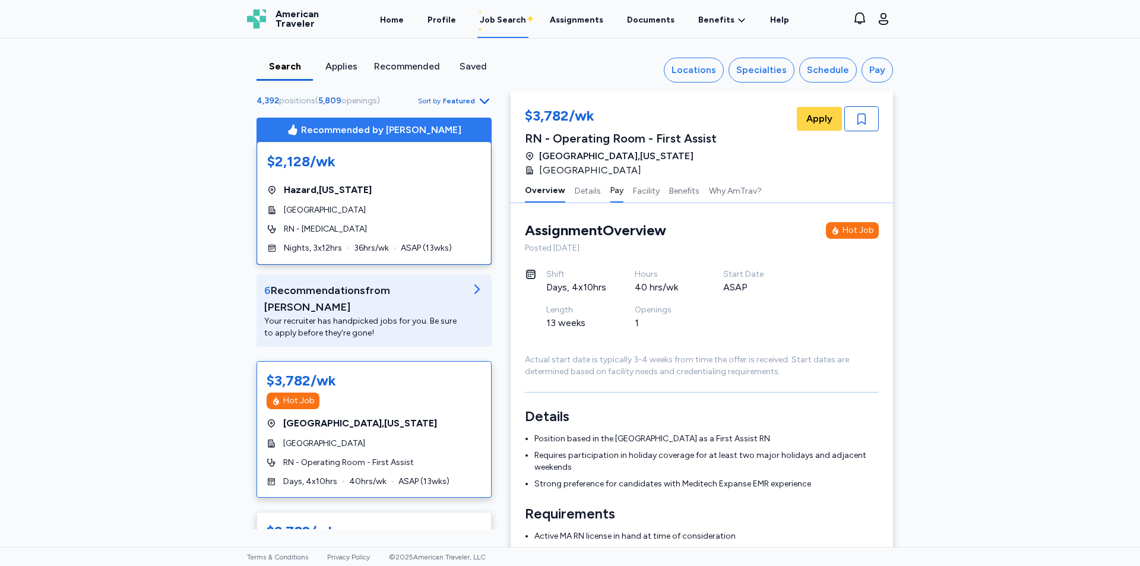
click at [614, 195] on button "Pay" at bounding box center [616, 189] width 13 height 25
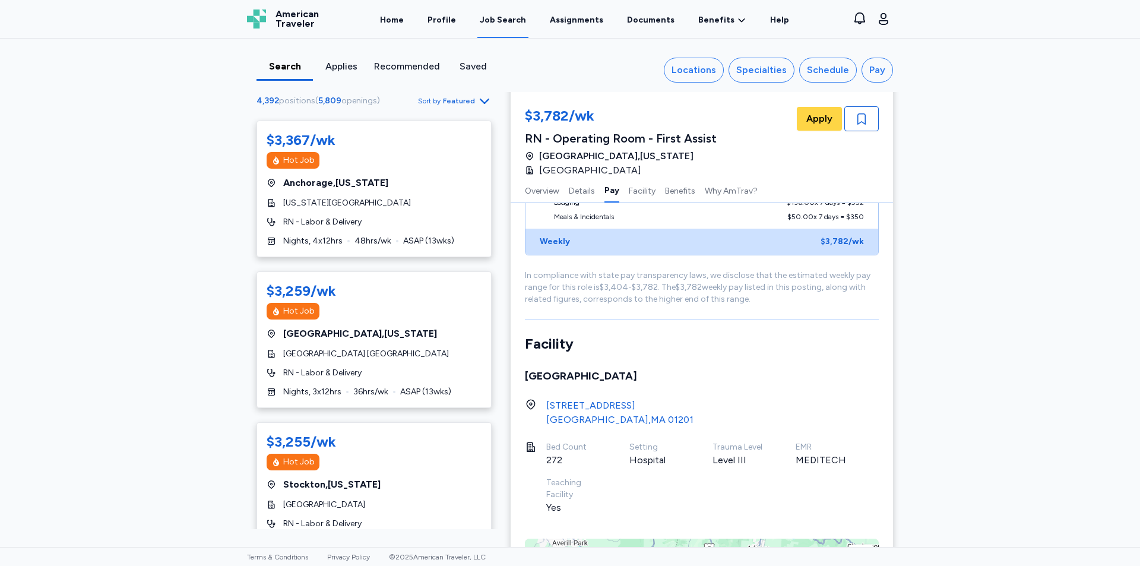
scroll to position [0, 0]
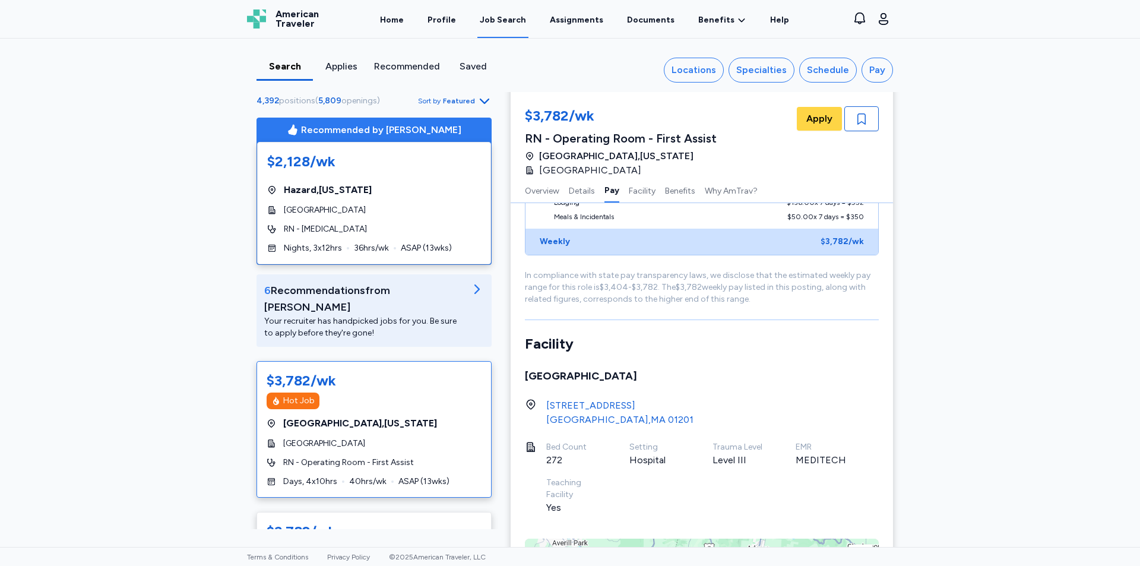
click at [390, 68] on div "Recommended" at bounding box center [407, 66] width 66 height 14
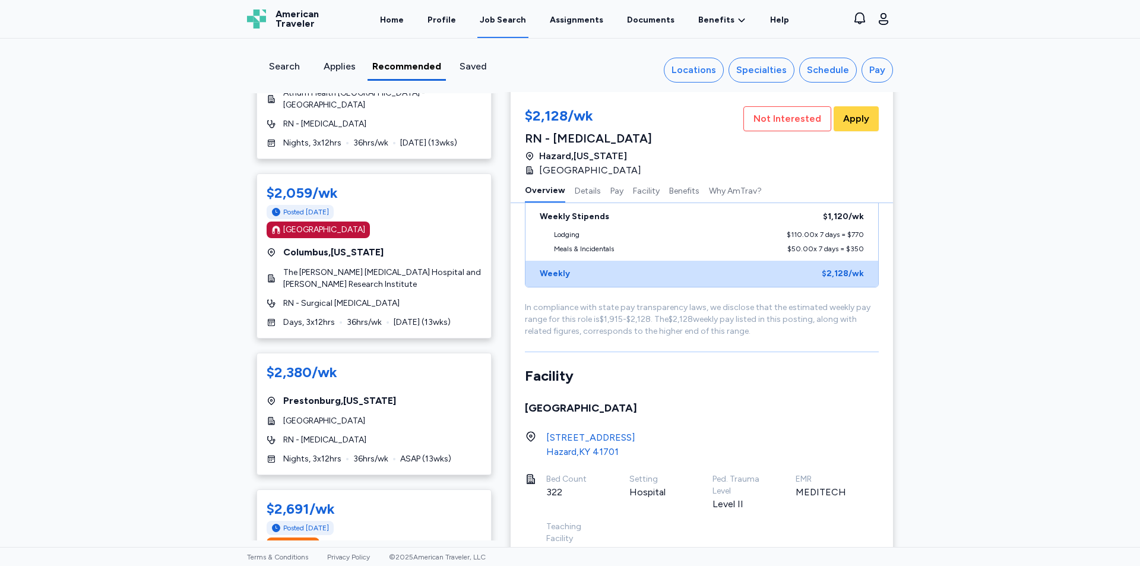
scroll to position [297, 0]
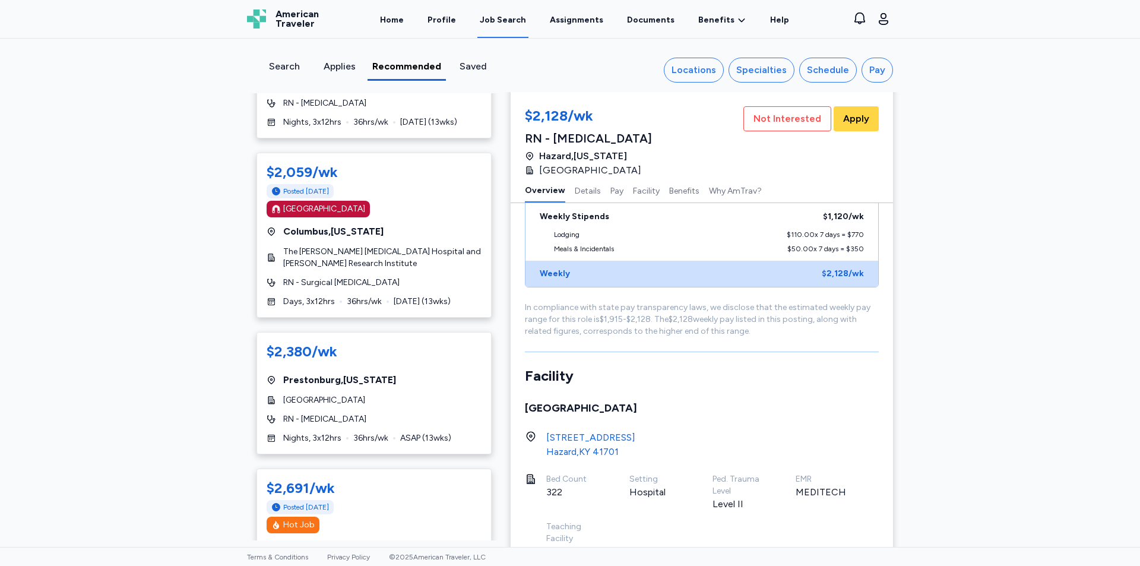
click at [1038, 265] on div "Search Applies Recommended Saved Locations Specialties Schedule Pay 6 Recommend…" at bounding box center [570, 293] width 1140 height 508
click at [610, 191] on button "Pay" at bounding box center [616, 189] width 13 height 25
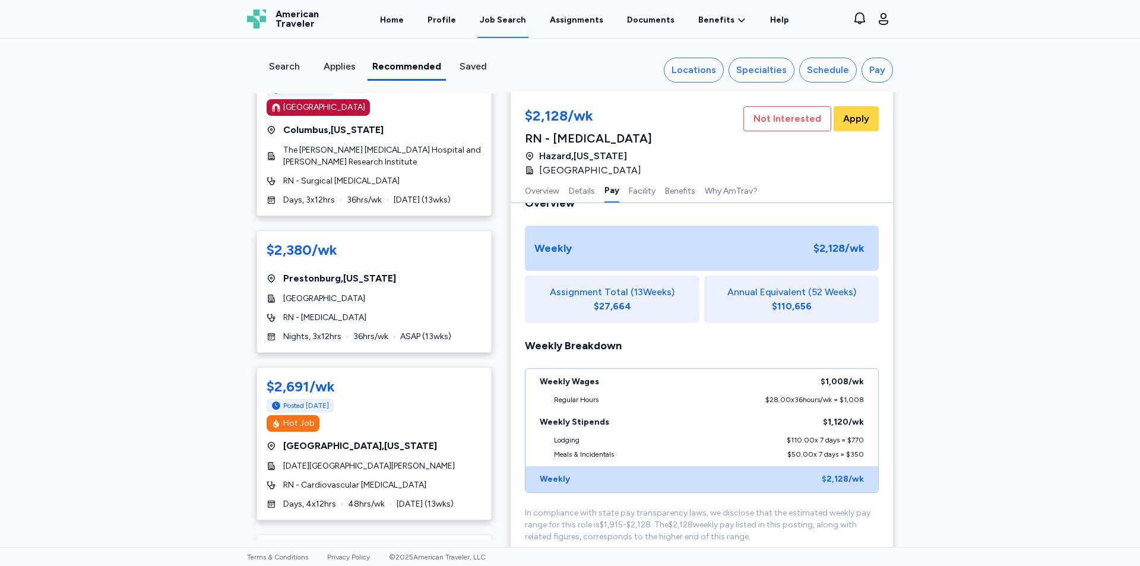
scroll to position [347, 0]
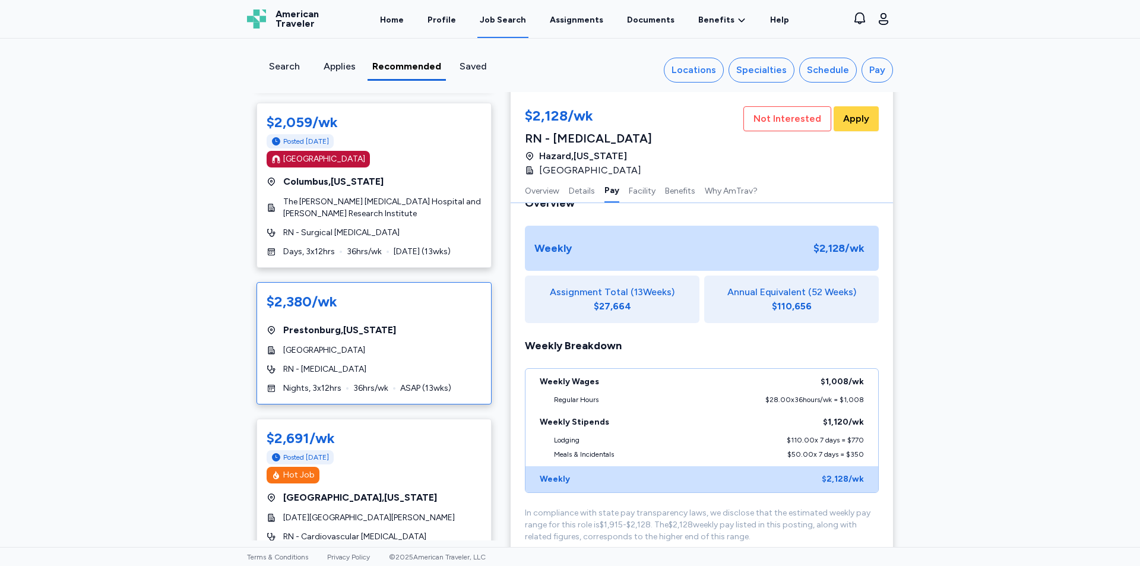
click at [359, 323] on span "Prestonburg , Kentucky" at bounding box center [339, 330] width 113 height 14
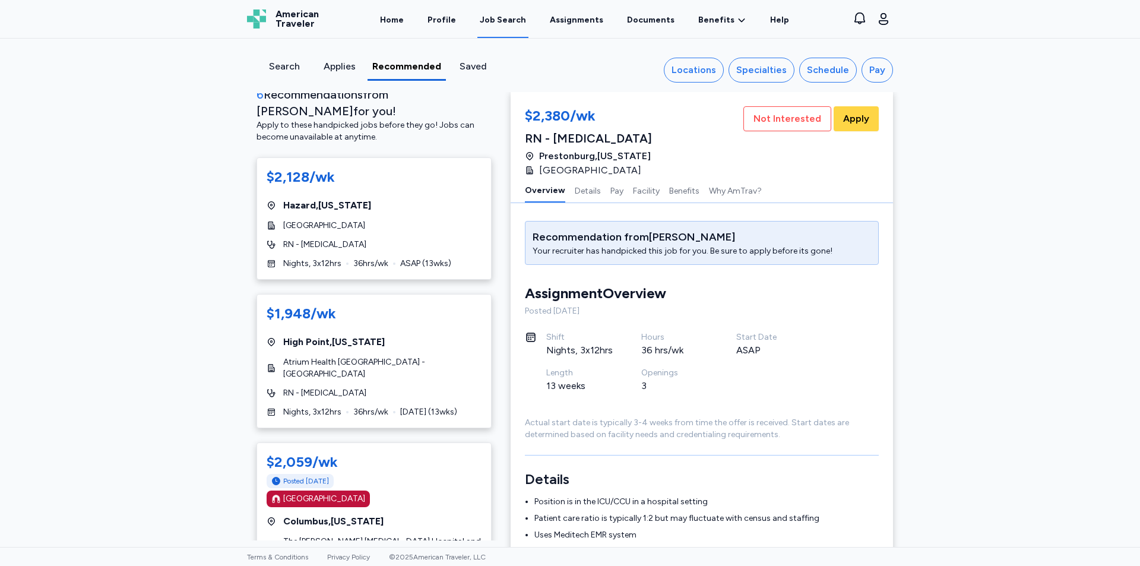
scroll to position [0, 0]
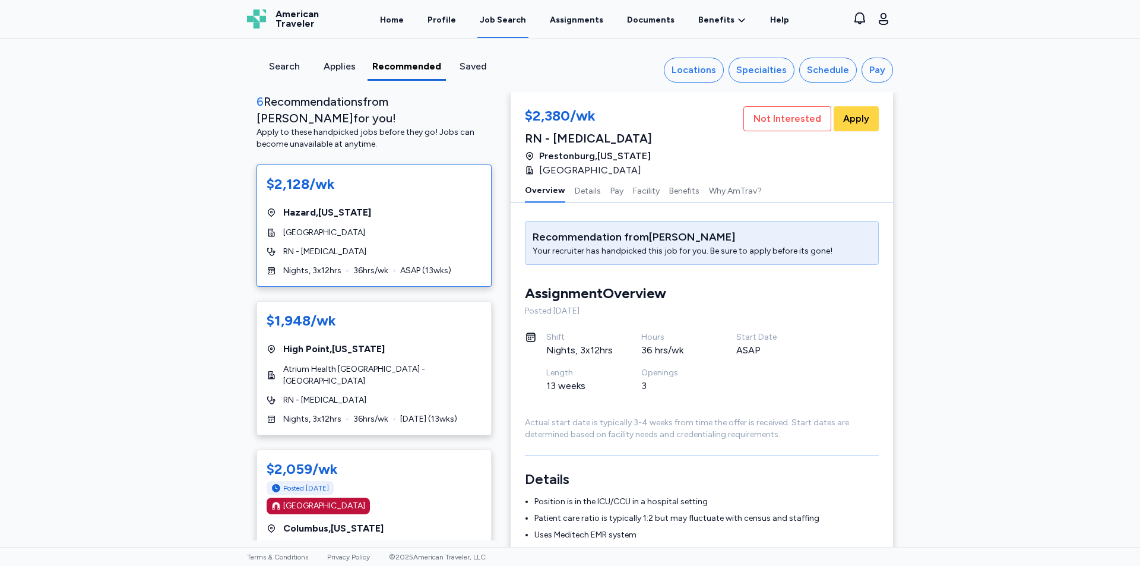
click at [312, 176] on div "$2,128/wk" at bounding box center [374, 184] width 215 height 19
click at [610, 194] on button "Pay" at bounding box center [616, 189] width 13 height 25
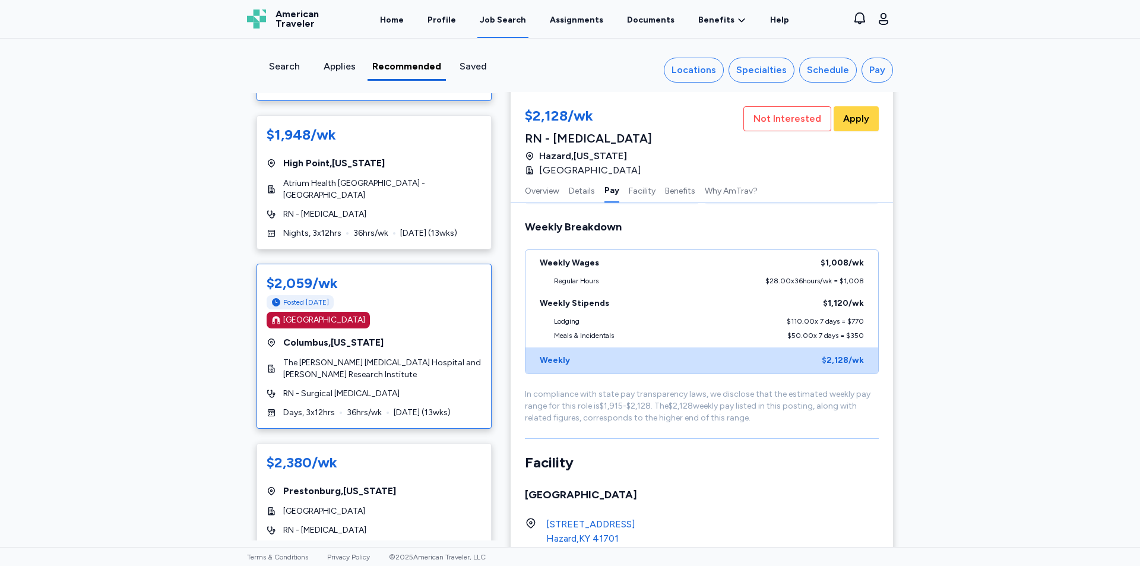
scroll to position [237, 0]
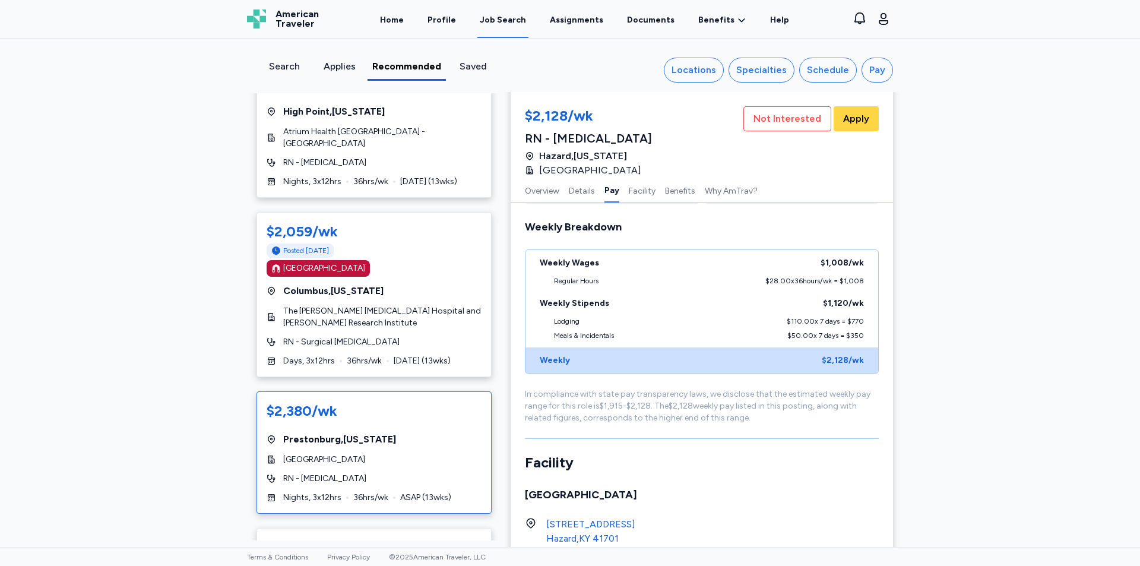
click at [290, 401] on div "$2,380/wk" at bounding box center [374, 410] width 215 height 19
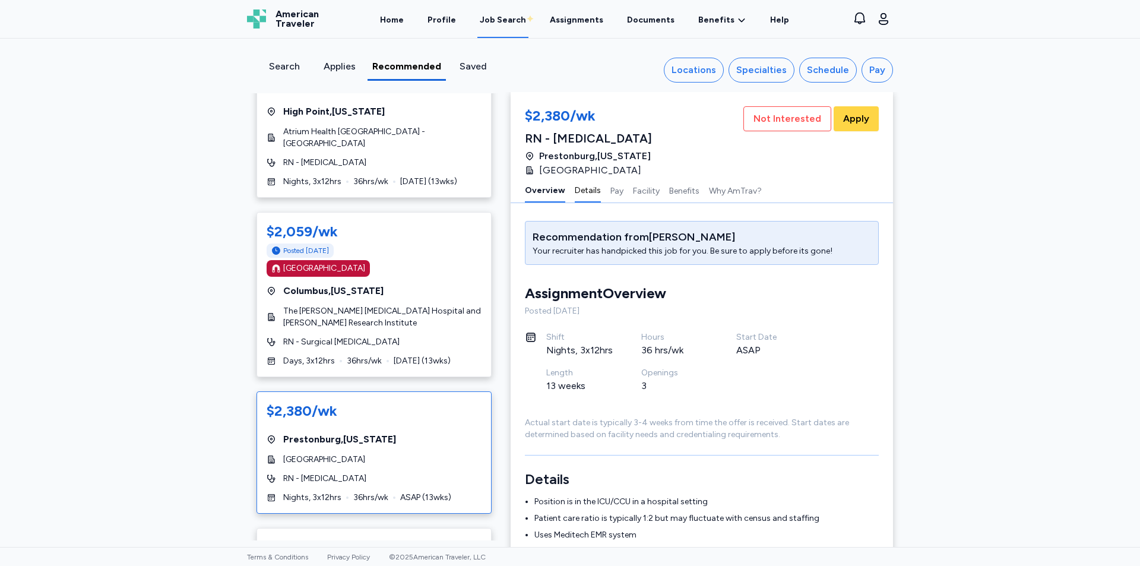
click at [582, 194] on button "Details" at bounding box center [588, 189] width 26 height 25
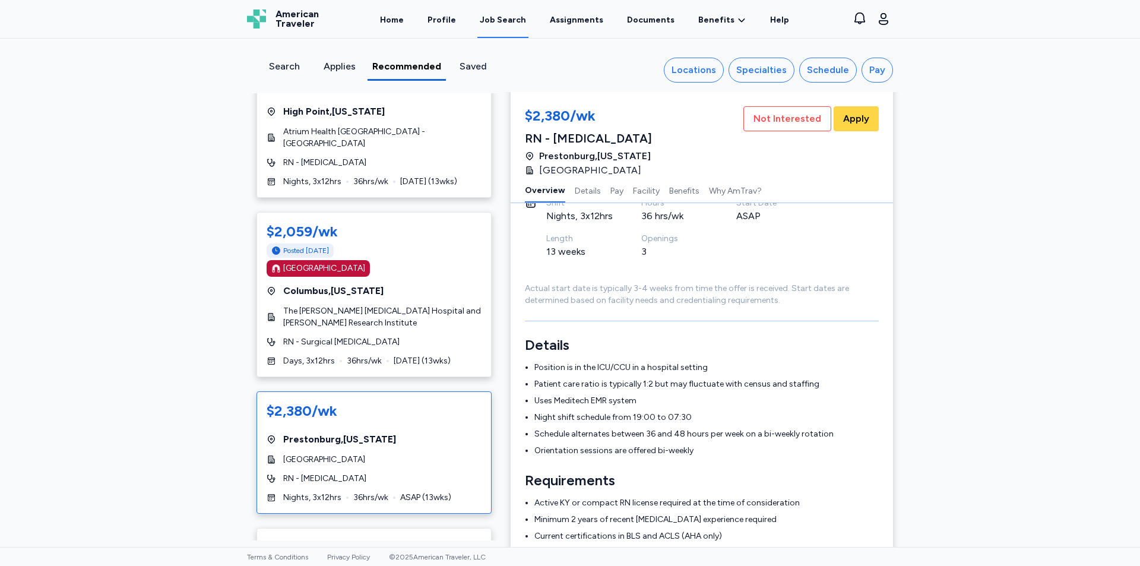
scroll to position [0, 0]
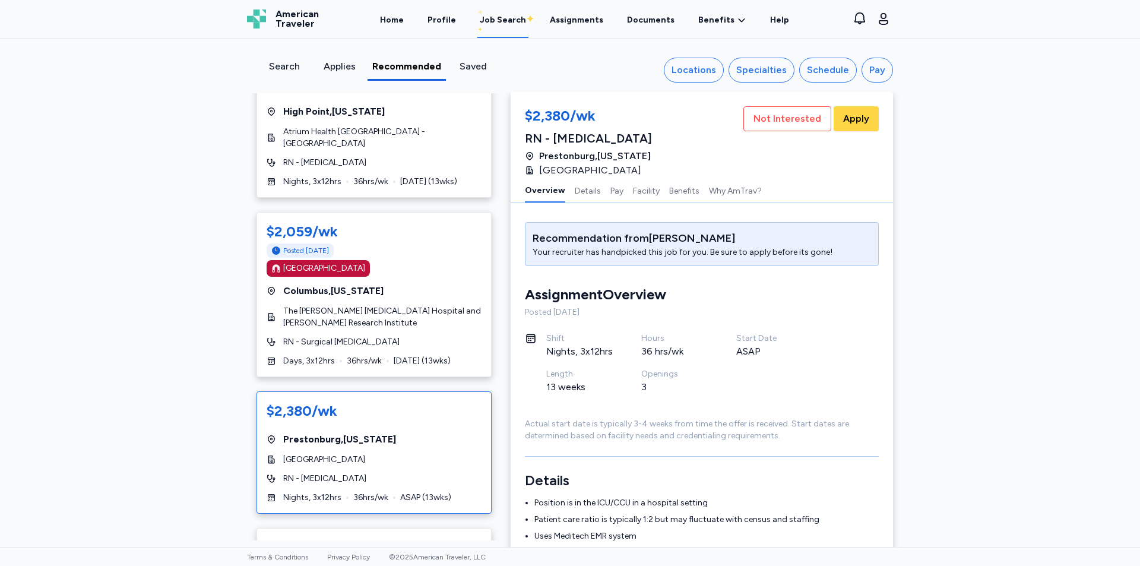
click at [176, 382] on div "Search Applies Recommended Saved Locations Specialties Schedule Pay 6 Recommend…" at bounding box center [570, 293] width 1140 height 508
drag, startPoint x: 188, startPoint y: 560, endPoint x: 188, endPoint y: 572, distance: 11.3
click at [188, 565] on html "Open sidebar Job Search American Traveler American Traveler Home Profile Job Se…" at bounding box center [570, 283] width 1140 height 566
